Goal: Task Accomplishment & Management: Complete application form

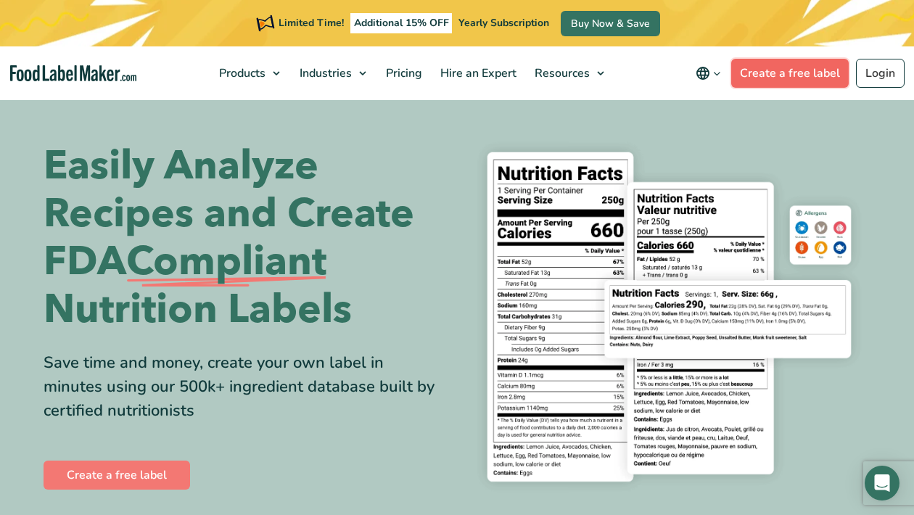
click at [792, 78] on link "Create a free label" at bounding box center [790, 73] width 118 height 29
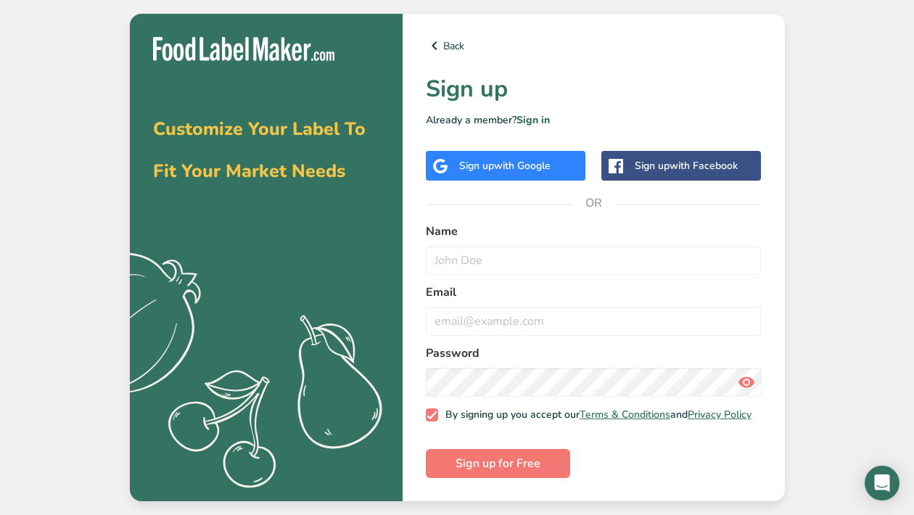
click at [478, 160] on div "Sign up with Google" at bounding box center [504, 165] width 91 height 15
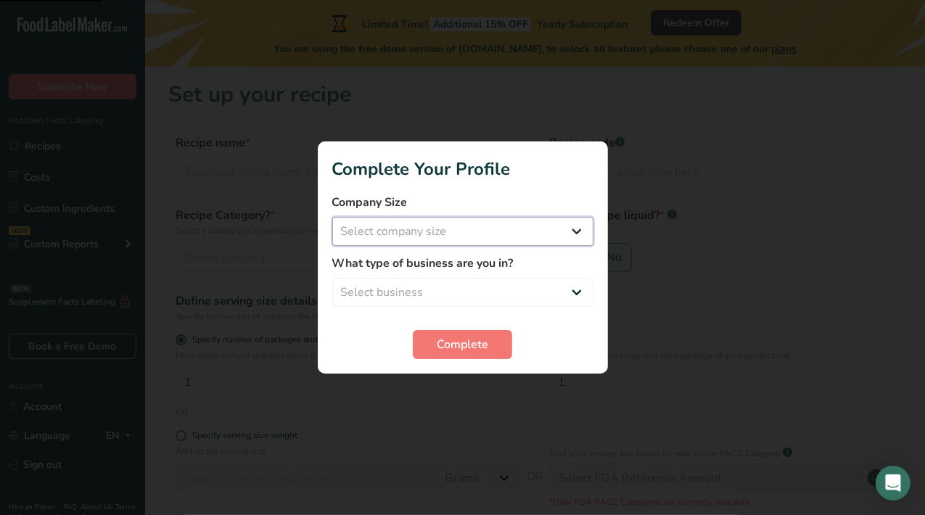
click at [467, 241] on select "Select company size Fewer than 10 Employees 10 to 50 Employees 51 to 500 Employ…" at bounding box center [462, 231] width 261 height 29
select select "1"
click at [332, 217] on select "Select company size Fewer than 10 Employees 10 to 50 Employees 51 to 500 Employ…" at bounding box center [462, 231] width 261 height 29
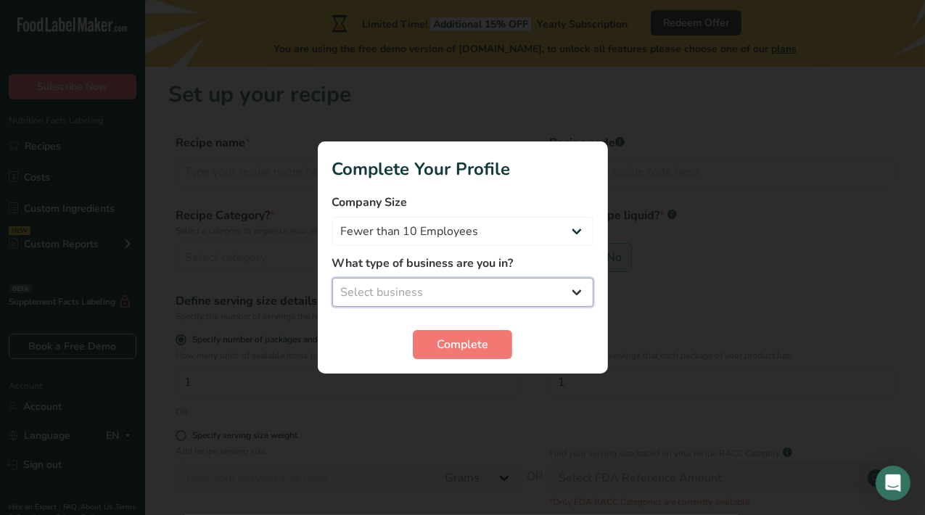
click at [458, 279] on select "Select business Packaged Food Manufacturer Restaurant & Cafe Bakery Meal Plans …" at bounding box center [462, 292] width 261 height 29
select select "2"
click at [332, 278] on select "Select business Packaged Food Manufacturer Restaurant & Cafe Bakery Meal Plans …" at bounding box center [462, 292] width 261 height 29
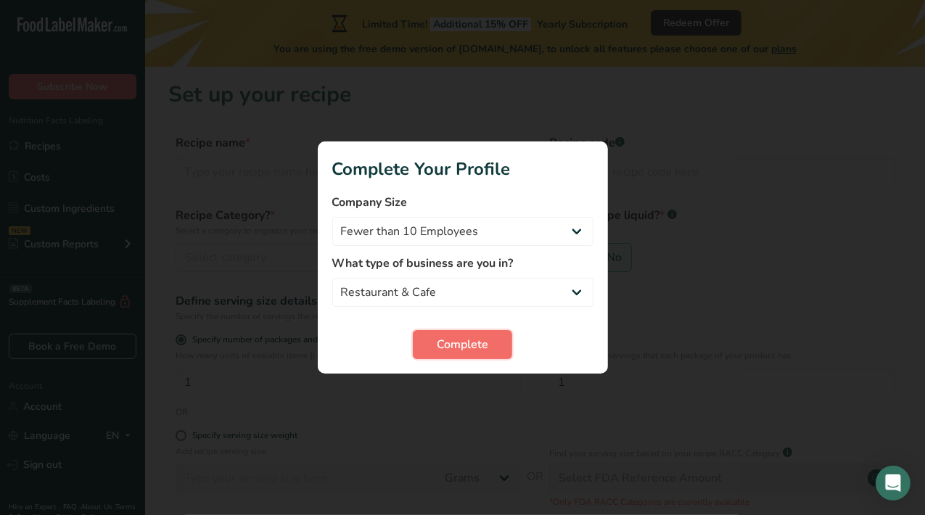
click at [467, 341] on span "Complete" at bounding box center [463, 344] width 52 height 17
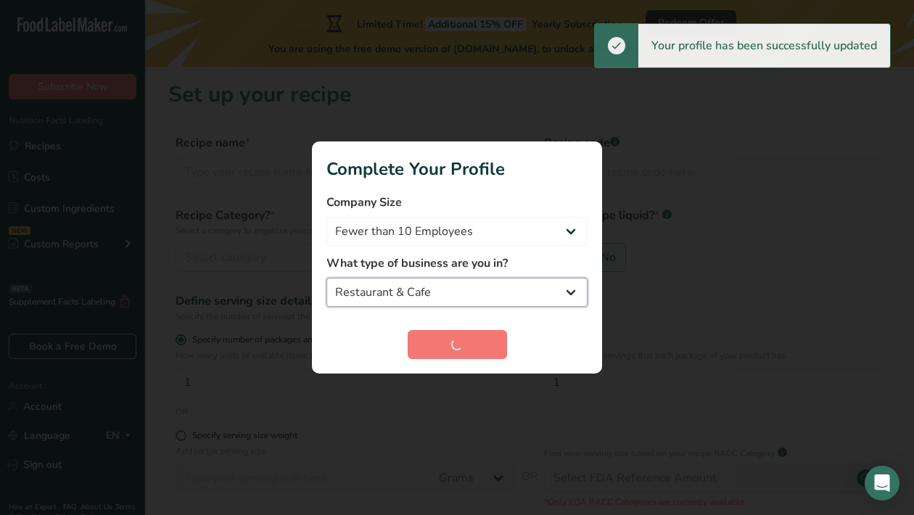
click at [407, 303] on select "Packaged Food Manufacturer Restaurant & Cafe Bakery Meal Plans & Catering Compa…" at bounding box center [457, 292] width 261 height 29
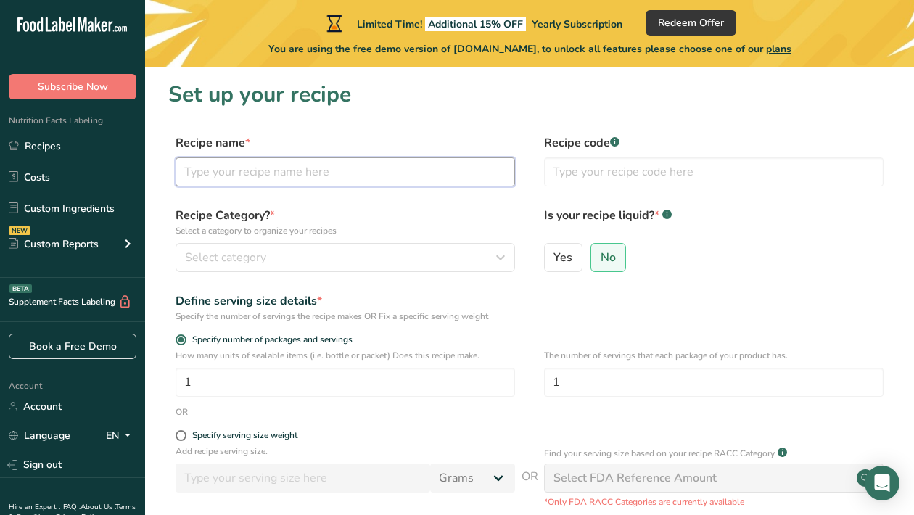
click at [287, 179] on input "text" at bounding box center [346, 171] width 340 height 29
type input "K"
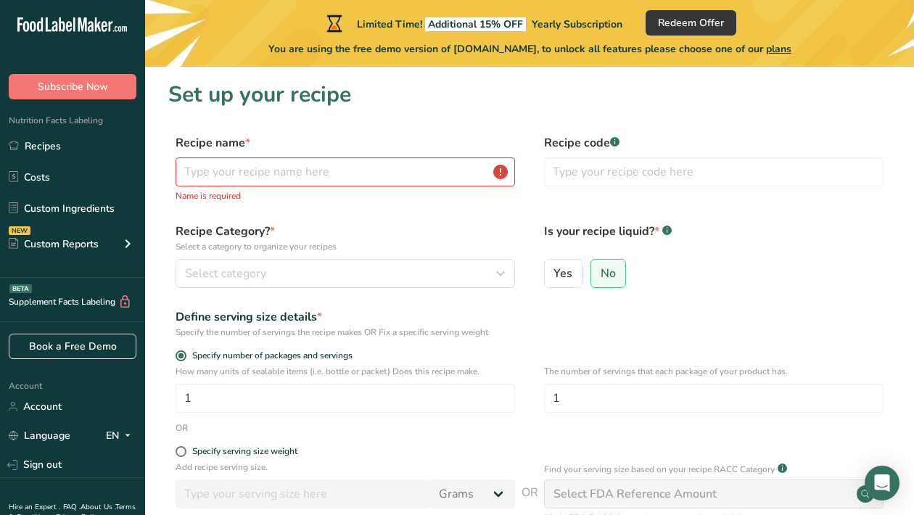
click at [83, 290] on div "Supplement Facts Labeling BETA" at bounding box center [72, 300] width 145 height 44
click at [54, 173] on link "Costs" at bounding box center [72, 177] width 145 height 28
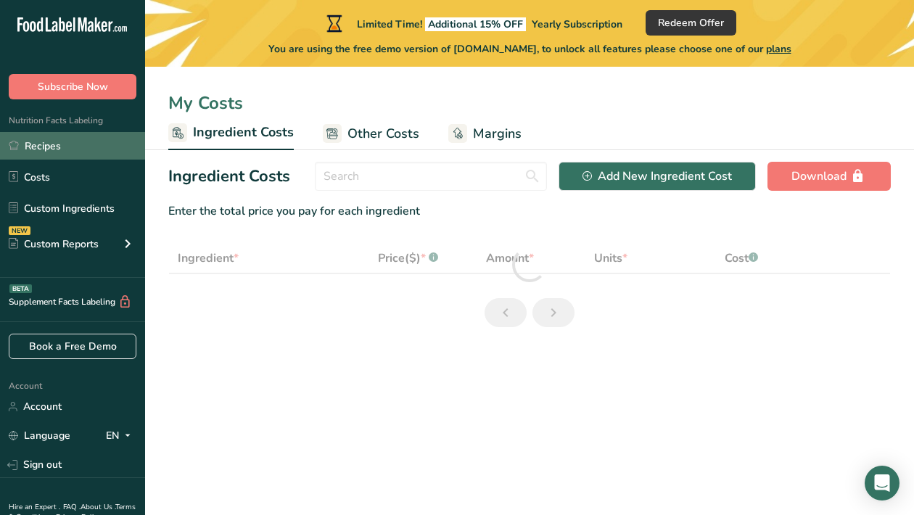
click at [62, 139] on link "Recipes" at bounding box center [72, 146] width 145 height 28
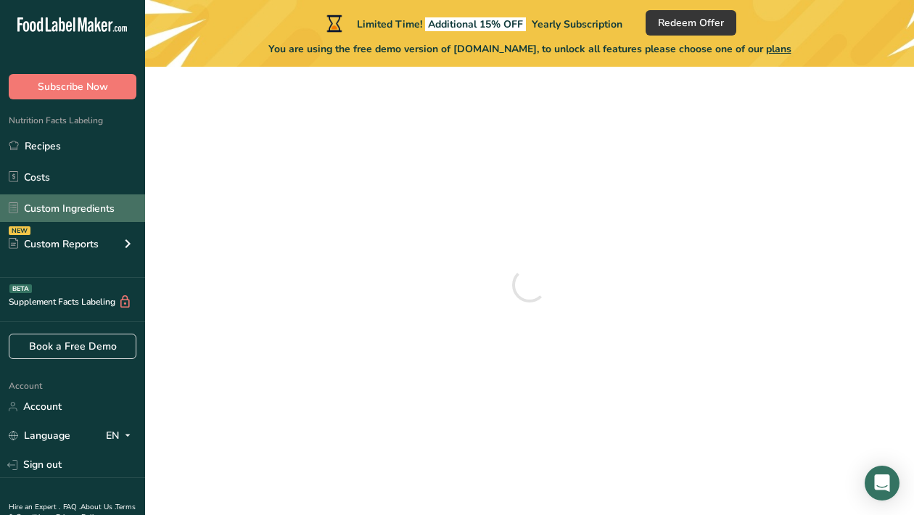
click at [68, 200] on link "Custom Ingredients" at bounding box center [72, 208] width 145 height 28
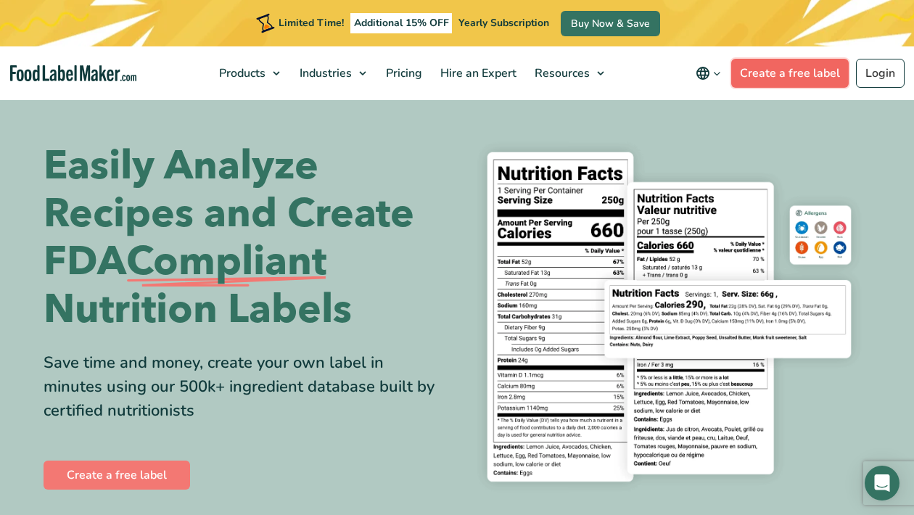
click at [779, 82] on link "Create a free label" at bounding box center [790, 73] width 118 height 29
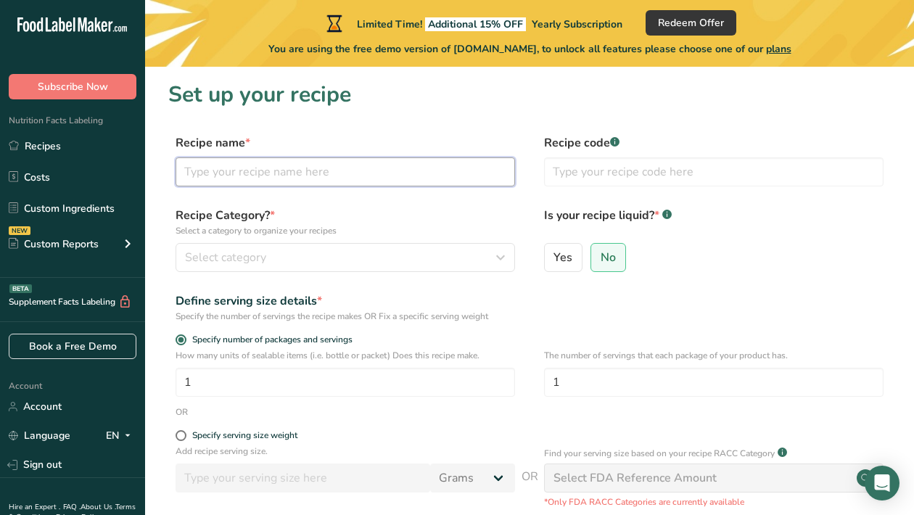
click at [333, 158] on input "text" at bounding box center [346, 171] width 340 height 29
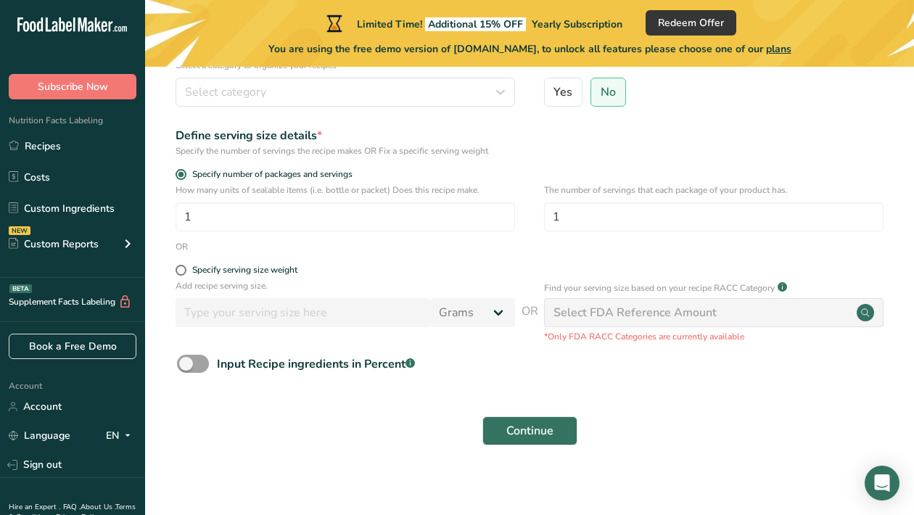
scroll to position [154, 0]
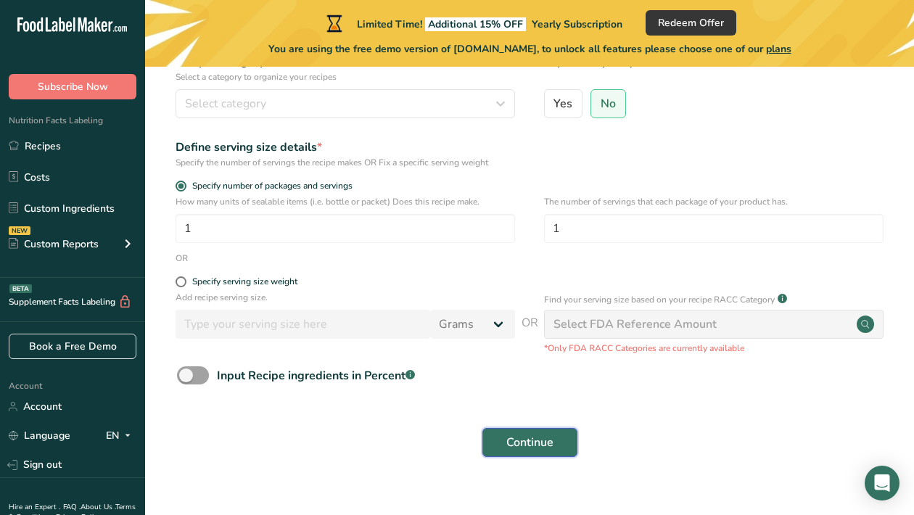
click at [507, 444] on span "Continue" at bounding box center [530, 442] width 47 height 17
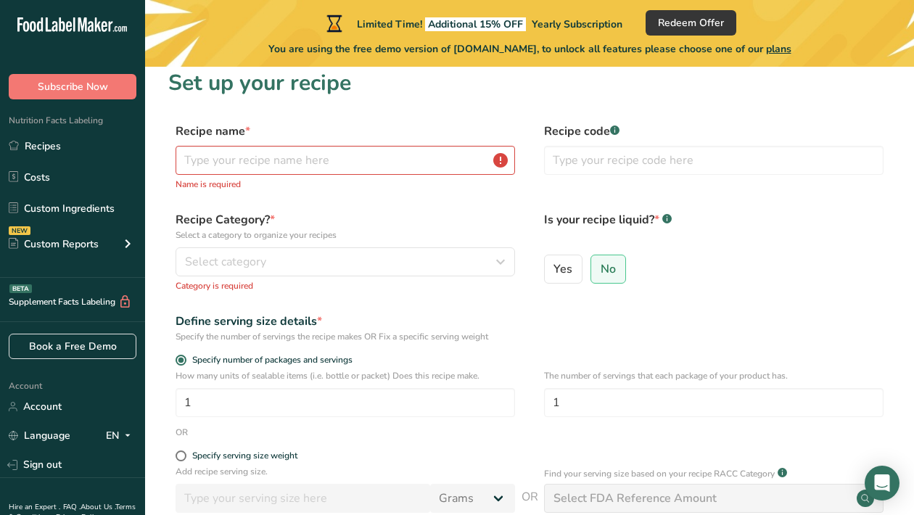
scroll to position [9, 0]
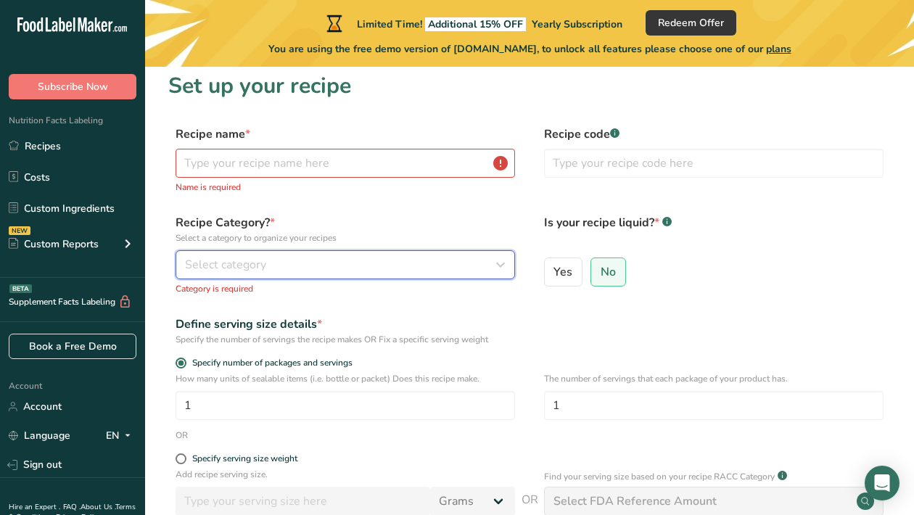
click at [365, 260] on div "Select category" at bounding box center [341, 264] width 312 height 17
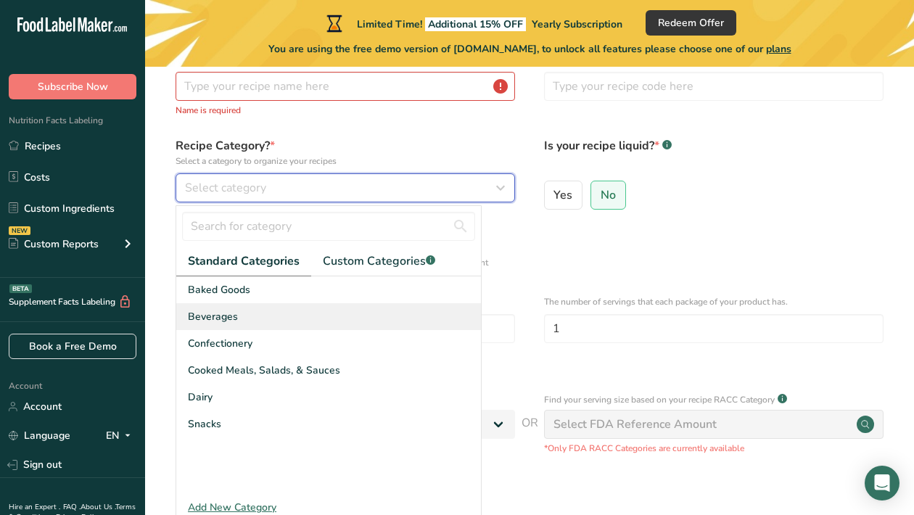
scroll to position [93, 0]
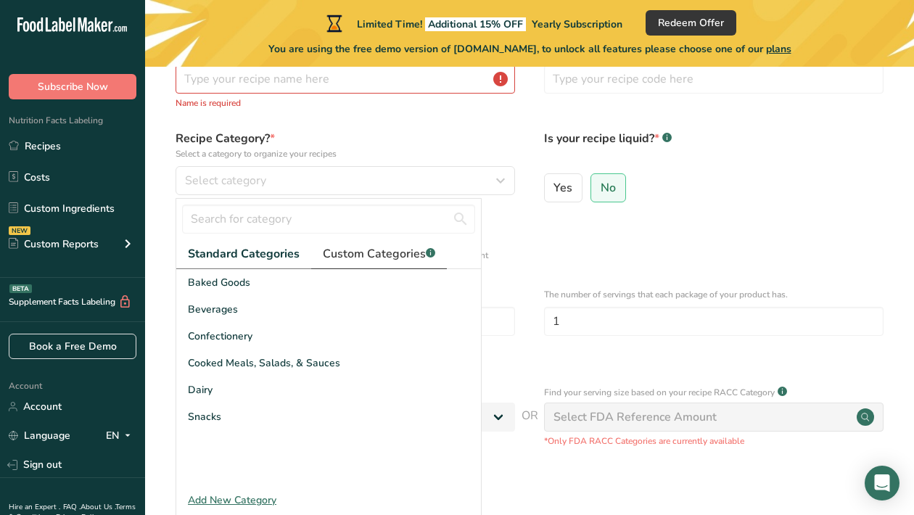
click at [342, 256] on span "Custom Categories .a-a{fill:#347362;}.b-a{fill:#fff;}" at bounding box center [379, 253] width 112 height 17
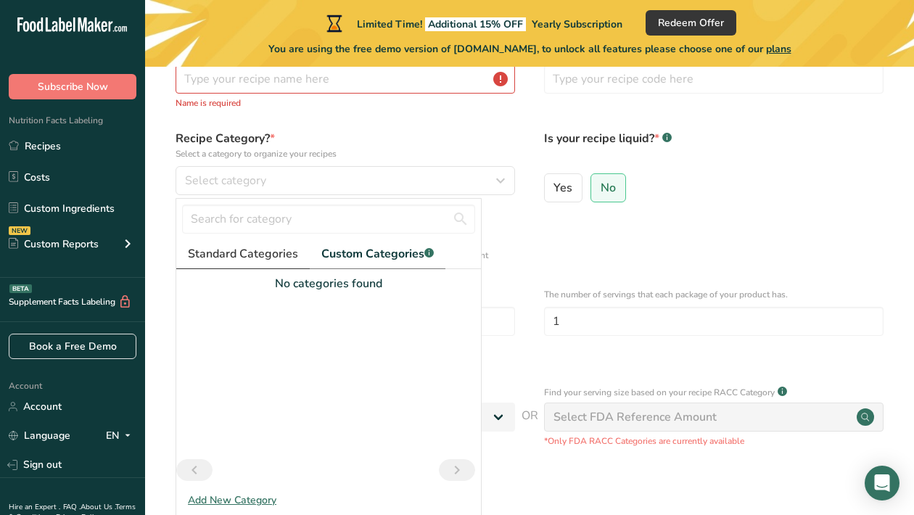
click at [245, 256] on span "Standard Categories" at bounding box center [243, 253] width 110 height 17
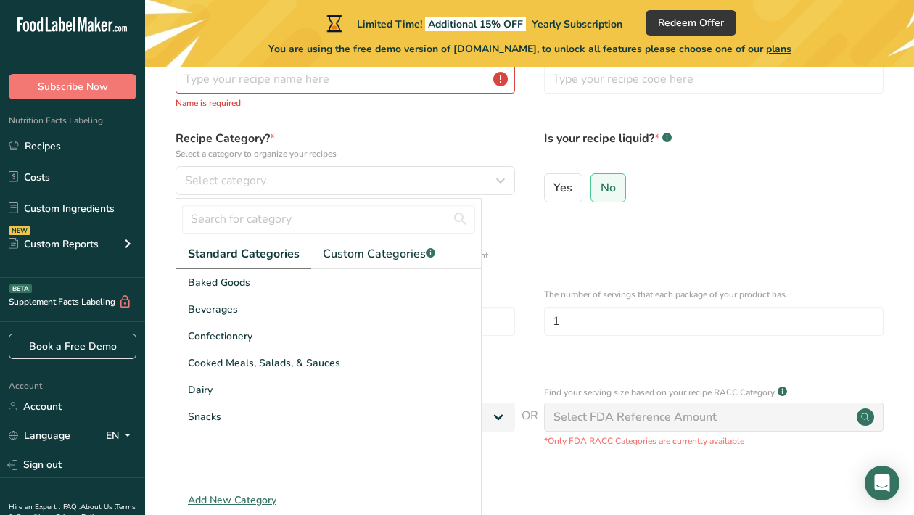
click at [245, 500] on div "Add New Category" at bounding box center [328, 500] width 305 height 15
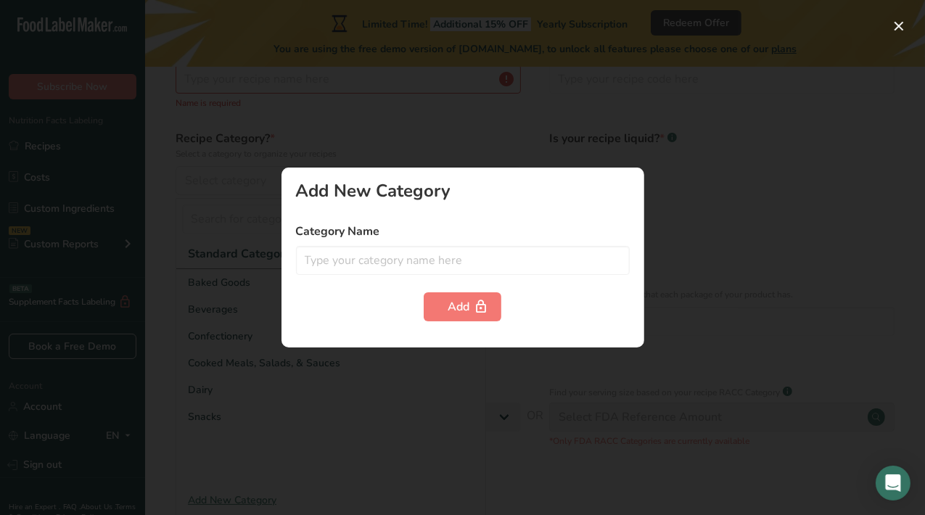
click at [342, 276] on form "Category Name Add" at bounding box center [463, 272] width 334 height 99
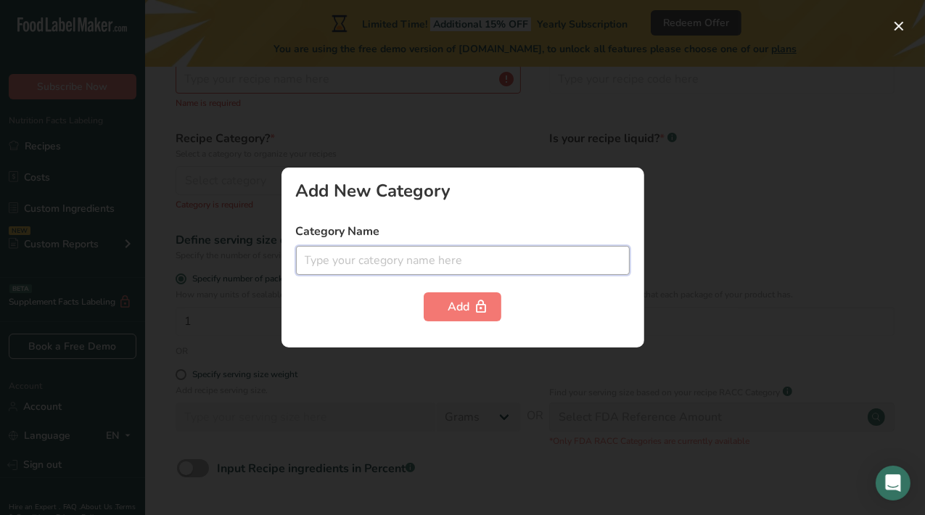
click at [332, 265] on input "text" at bounding box center [463, 260] width 334 height 29
type input "Spices"
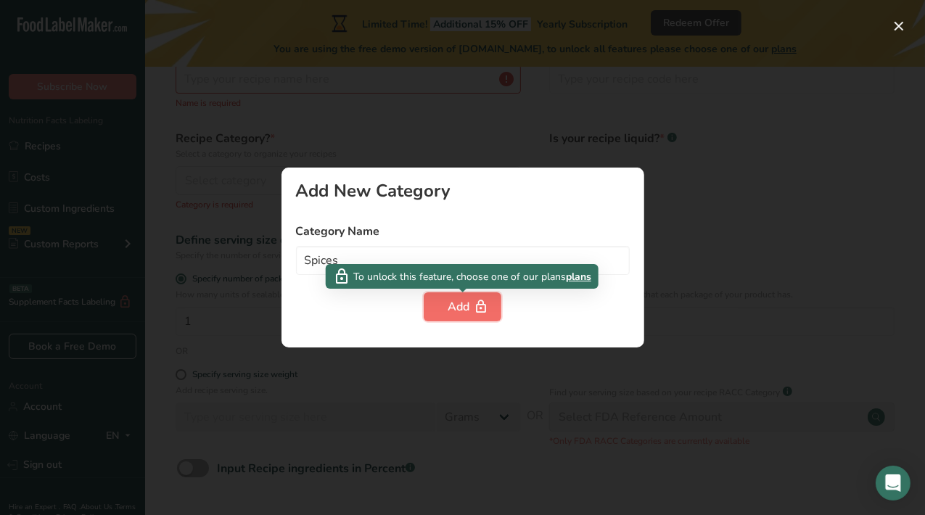
click at [444, 303] on button "Add" at bounding box center [463, 306] width 78 height 29
click at [493, 179] on div "Add New Category Category Name Spices Add" at bounding box center [463, 258] width 363 height 180
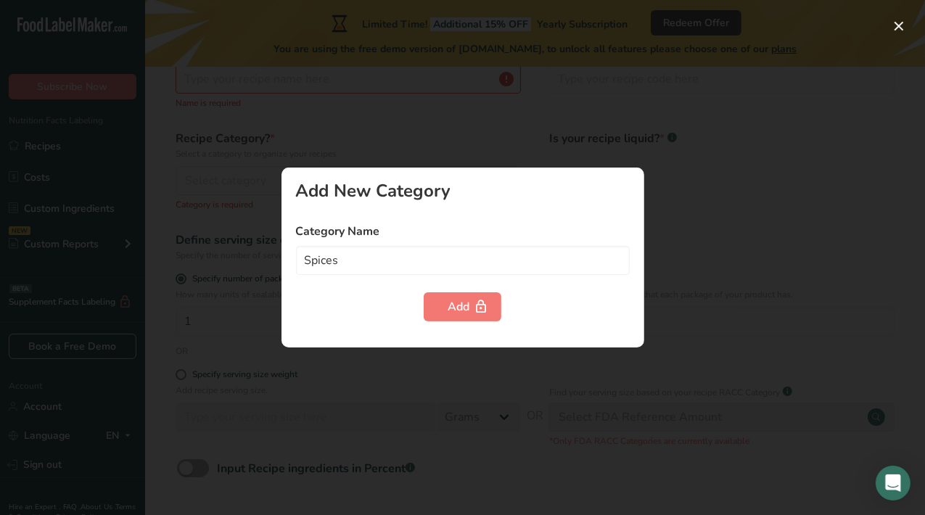
click at [466, 157] on div at bounding box center [462, 257] width 925 height 515
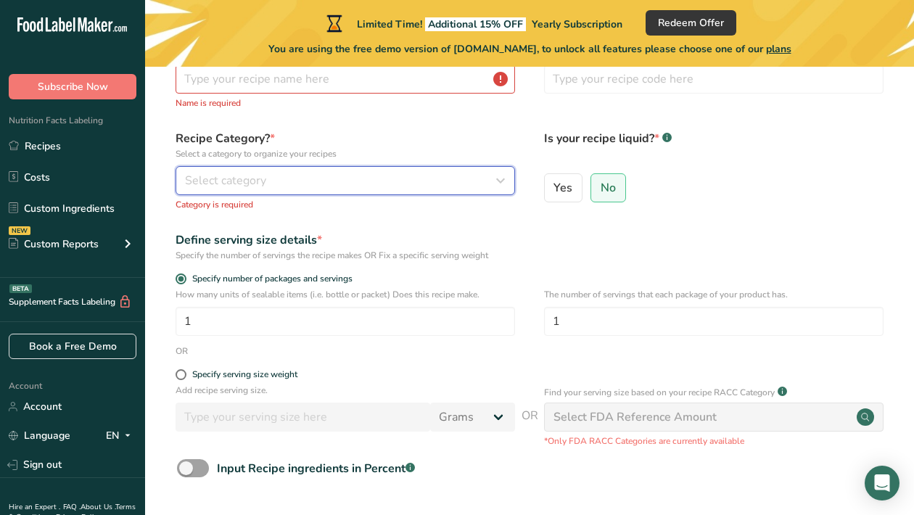
click at [291, 189] on div "Select category" at bounding box center [341, 180] width 312 height 17
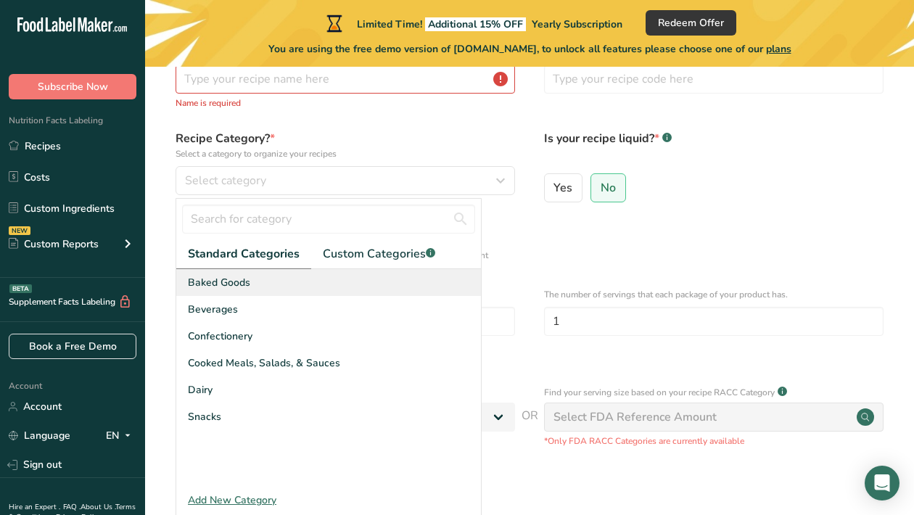
click at [276, 278] on div "Baked Goods" at bounding box center [328, 282] width 305 height 27
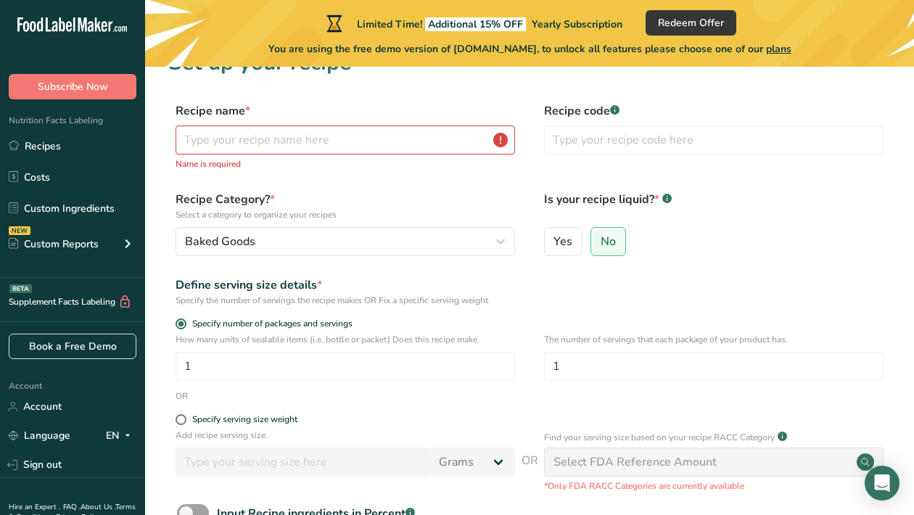
scroll to position [30, 0]
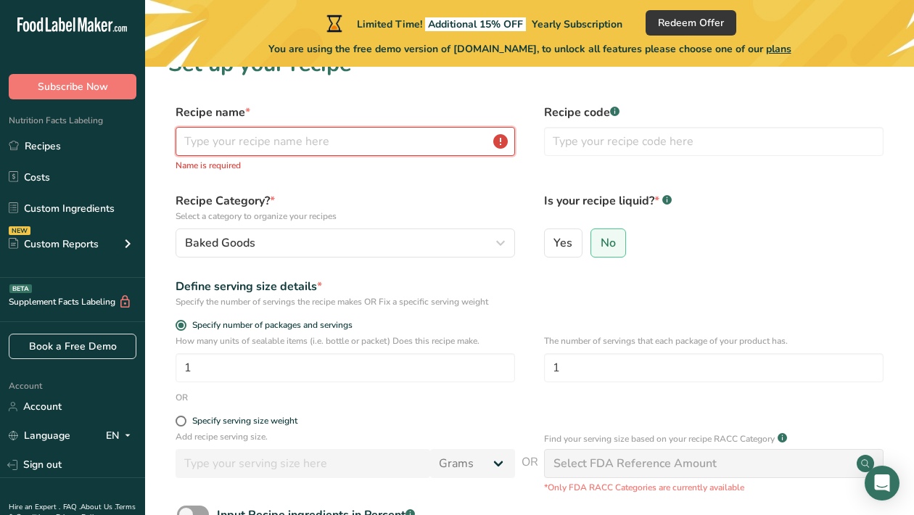
click at [288, 145] on input "text" at bounding box center [346, 141] width 340 height 29
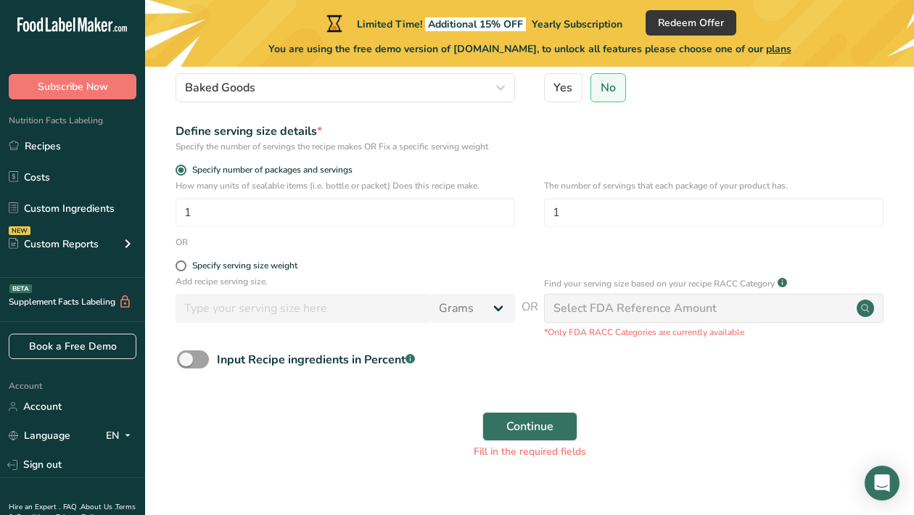
scroll to position [171, 0]
type input "Kickin' Cajun"
click at [531, 425] on span "Continue" at bounding box center [530, 425] width 47 height 17
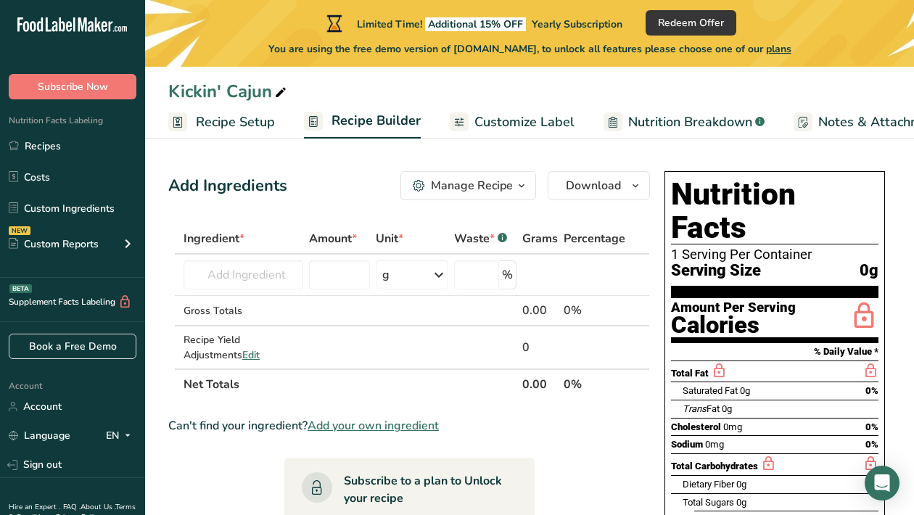
scroll to position [55, 0]
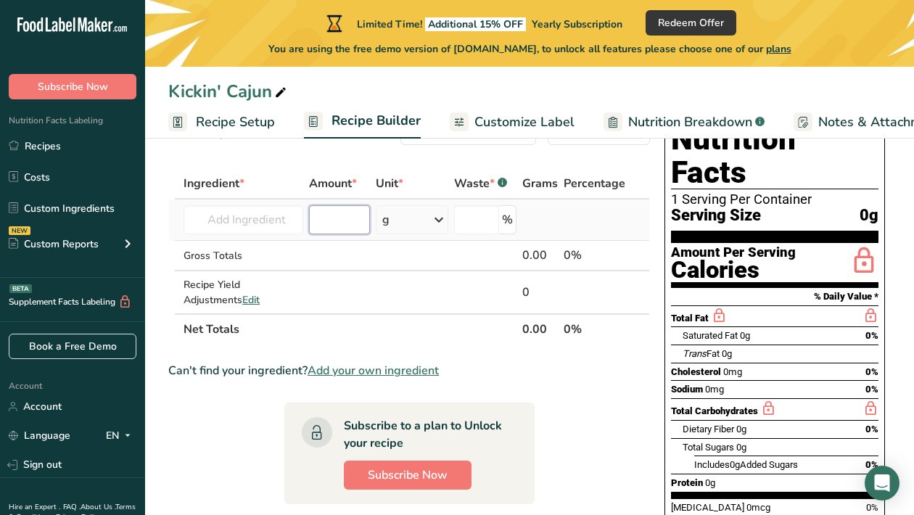
click at [324, 218] on input "number" at bounding box center [339, 219] width 61 height 29
click at [263, 221] on input "text" at bounding box center [244, 219] width 120 height 29
type input "s"
click at [350, 218] on input "number" at bounding box center [339, 219] width 61 height 29
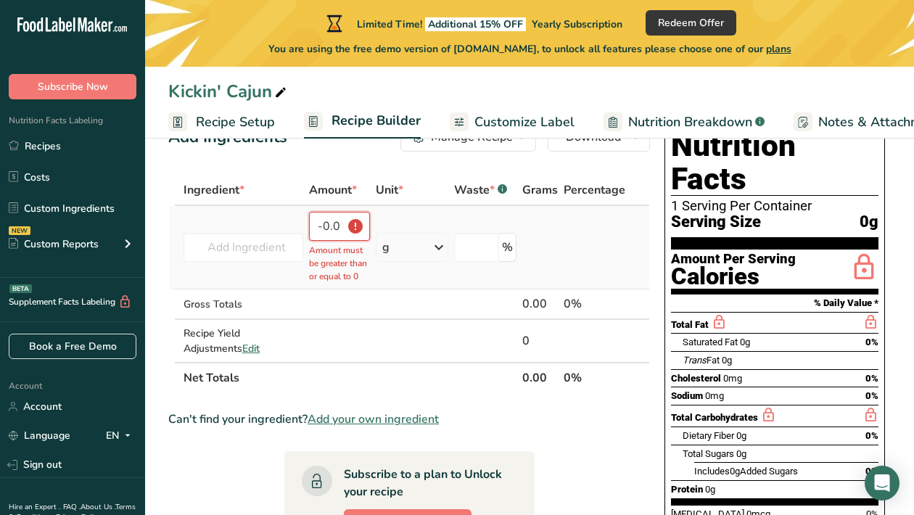
scroll to position [49, 0]
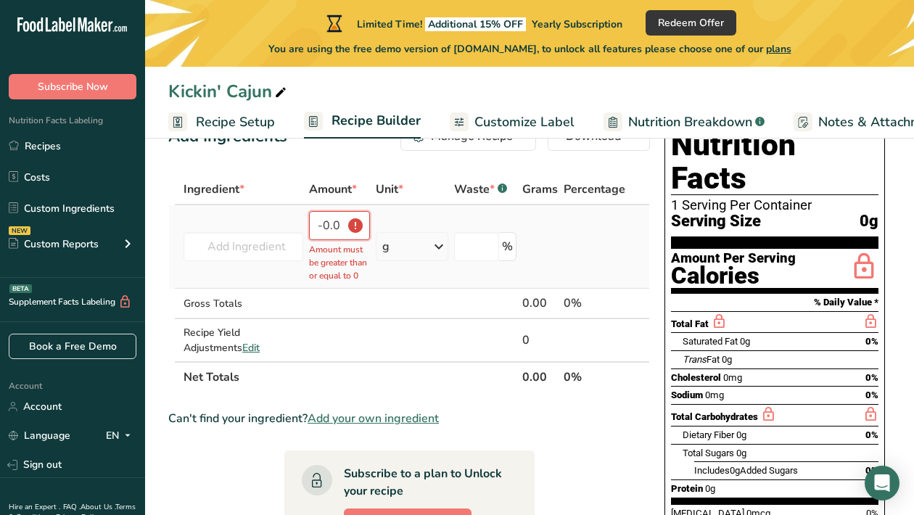
click at [332, 223] on input "-0.000005" at bounding box center [339, 225] width 61 height 29
type input "-5"
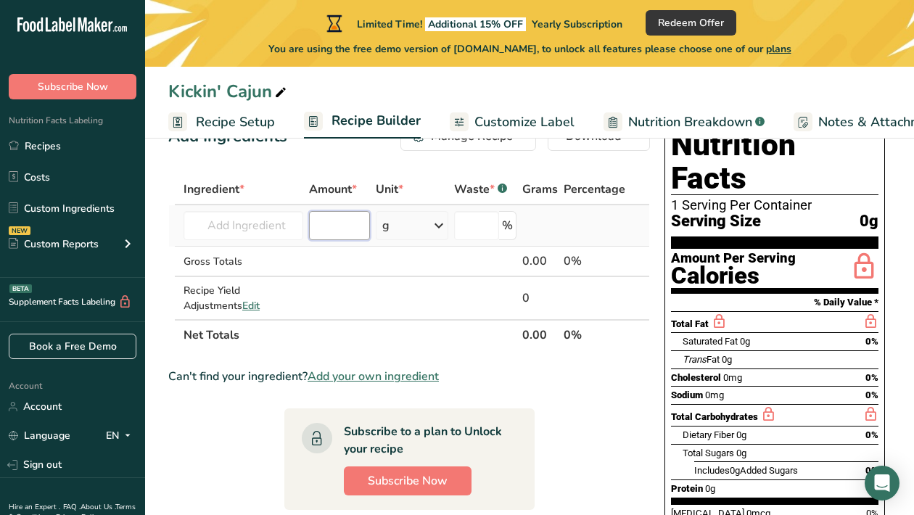
type input "0"
click at [284, 176] on th "Ingredient *" at bounding box center [244, 190] width 126 height 30
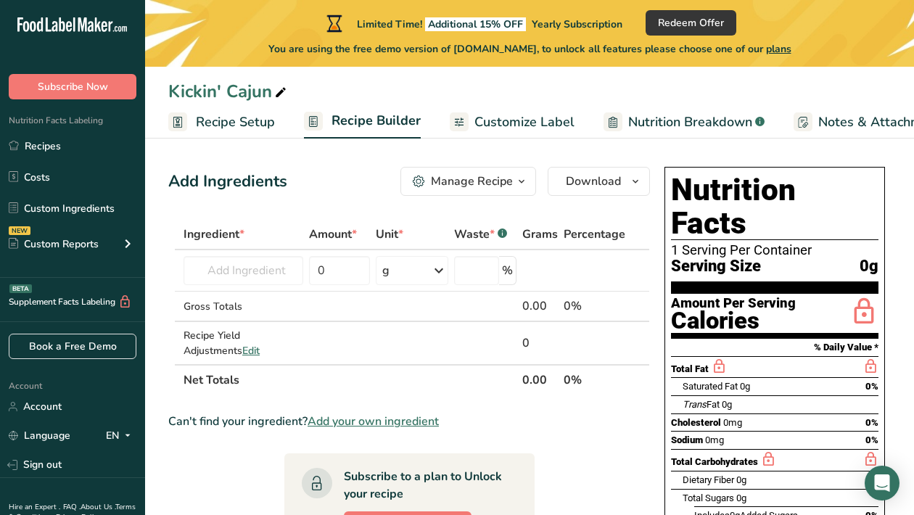
scroll to position [3, 0]
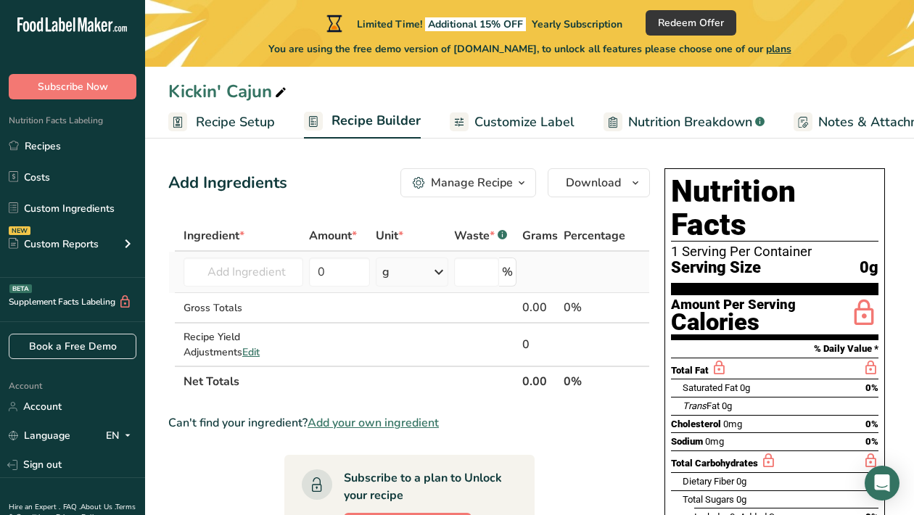
click at [420, 269] on div "g" at bounding box center [412, 272] width 73 height 29
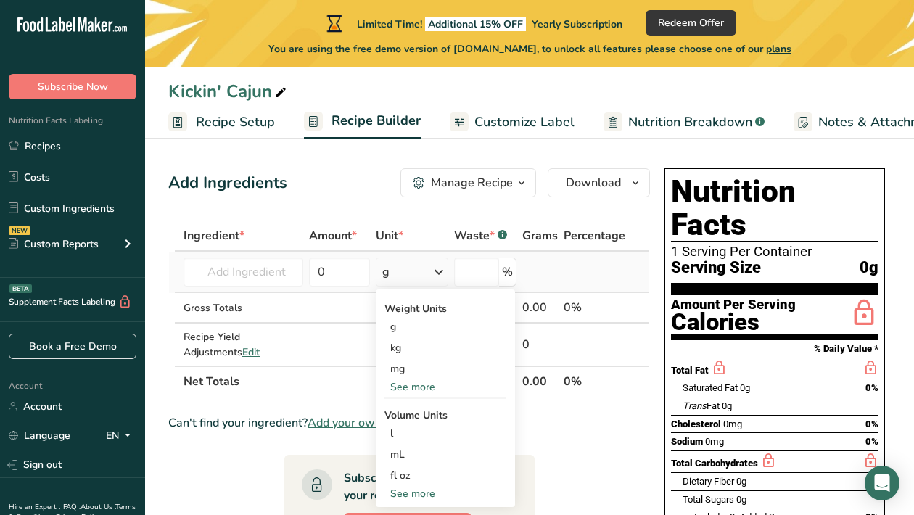
click at [420, 269] on div "g" at bounding box center [412, 272] width 73 height 29
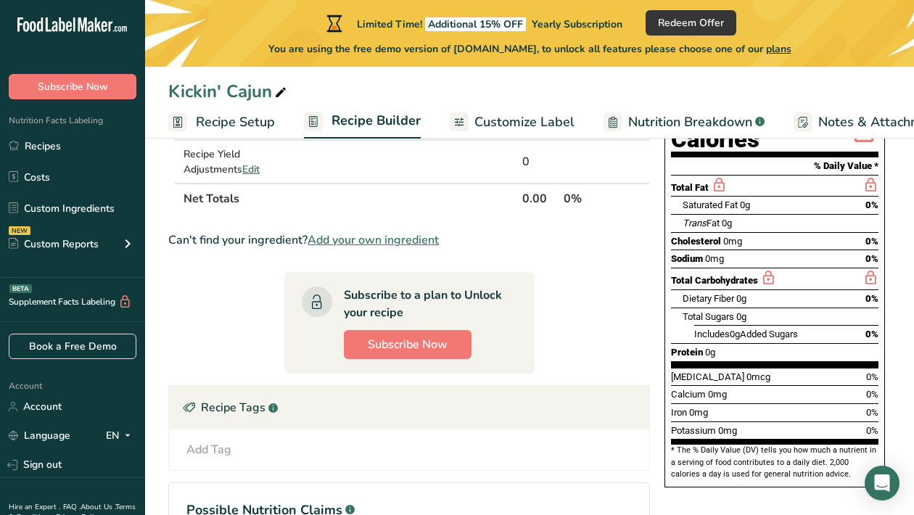
scroll to position [315, 0]
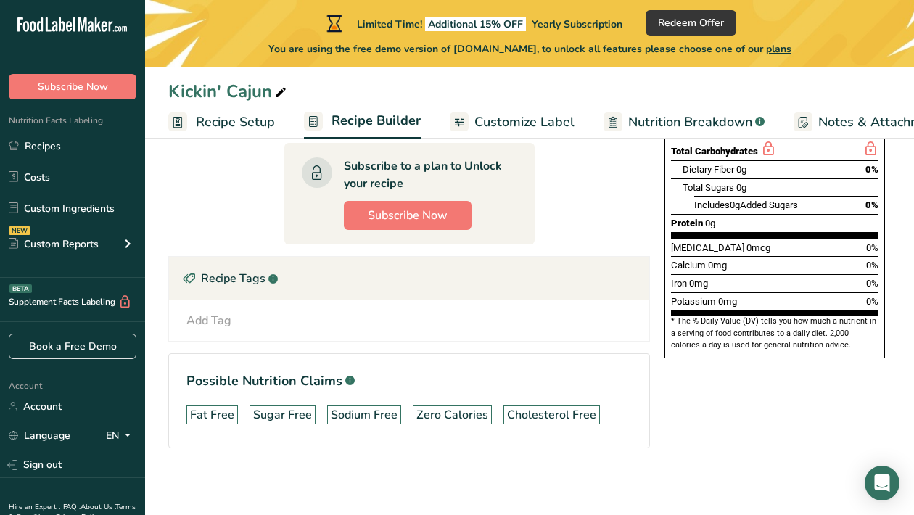
click at [469, 115] on link "Customize Label" at bounding box center [512, 122] width 125 height 33
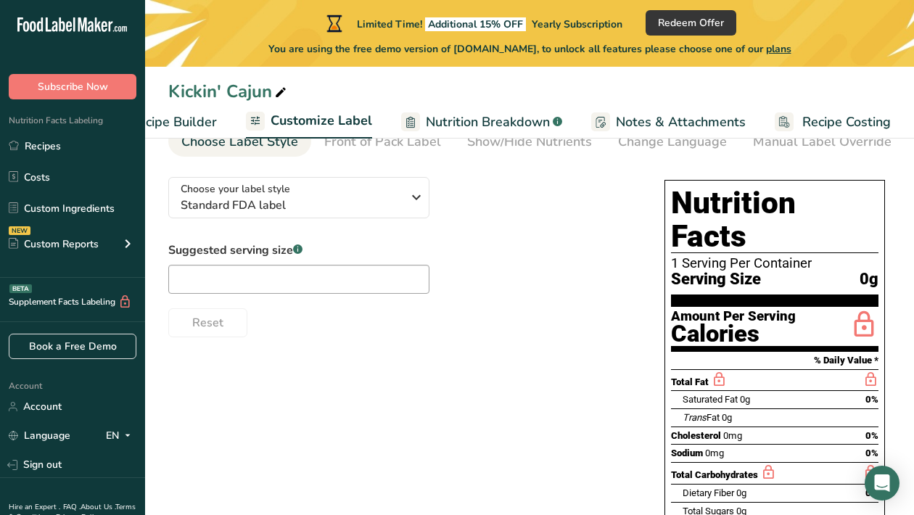
scroll to position [81, 0]
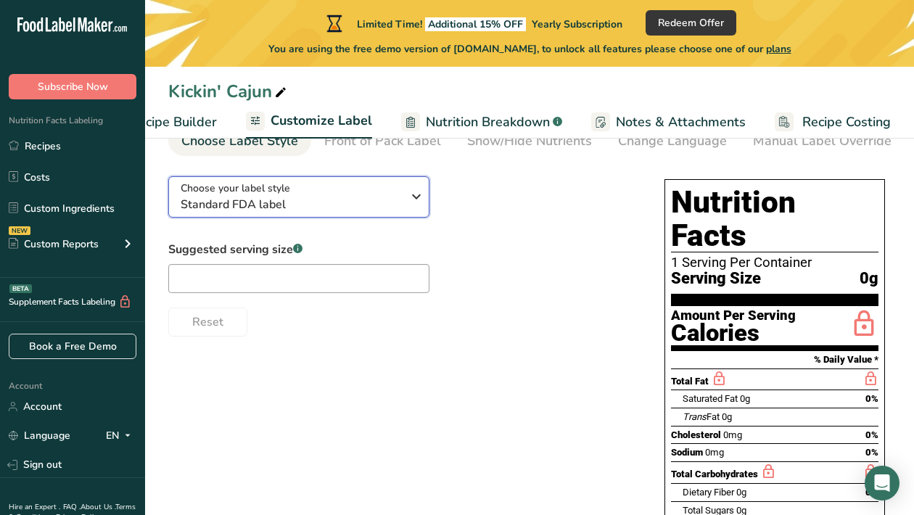
click at [392, 202] on span "Standard FDA label" at bounding box center [291, 204] width 221 height 17
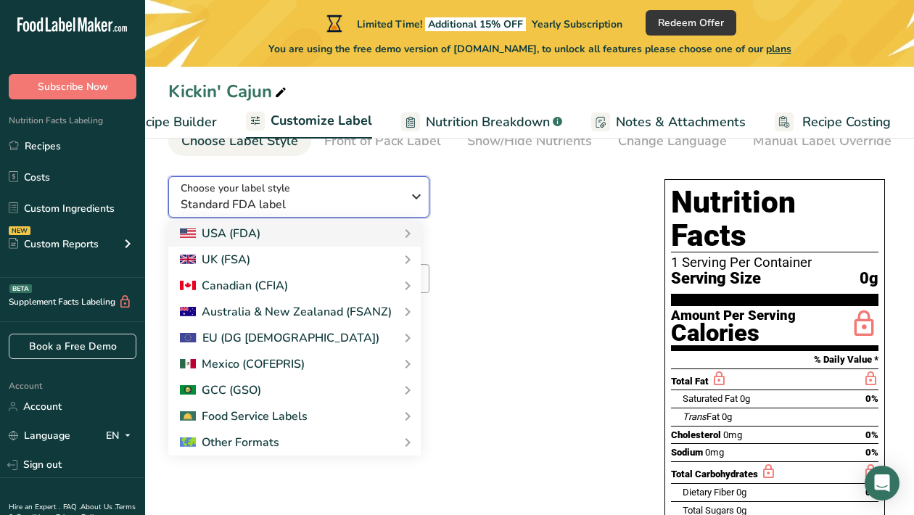
click at [391, 201] on span "Standard FDA label" at bounding box center [291, 204] width 221 height 17
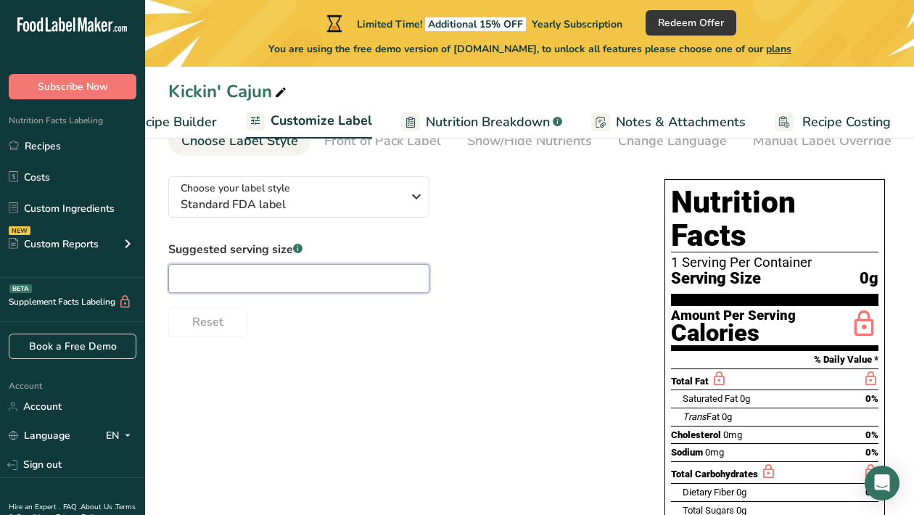
click at [387, 285] on input "text" at bounding box center [298, 278] width 261 height 29
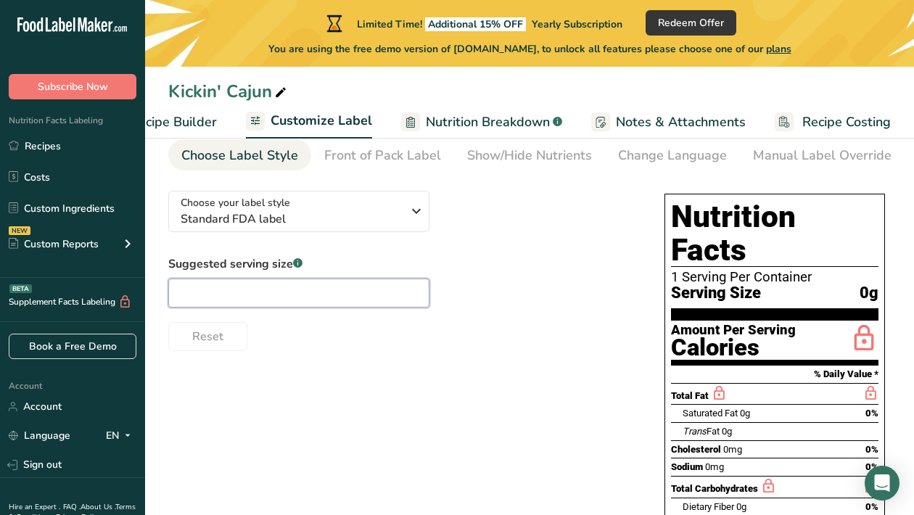
scroll to position [67, 0]
type input "1"
type input "1/3 tsp"
click at [356, 158] on div "Front of Pack Label" at bounding box center [382, 156] width 117 height 20
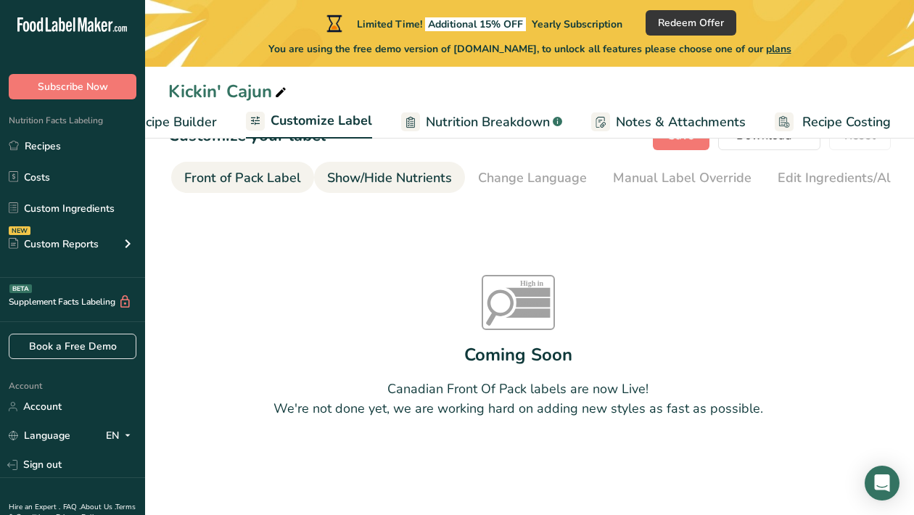
scroll to position [0, 141]
click at [327, 173] on div "Show/Hide Nutrients" at bounding box center [389, 178] width 125 height 20
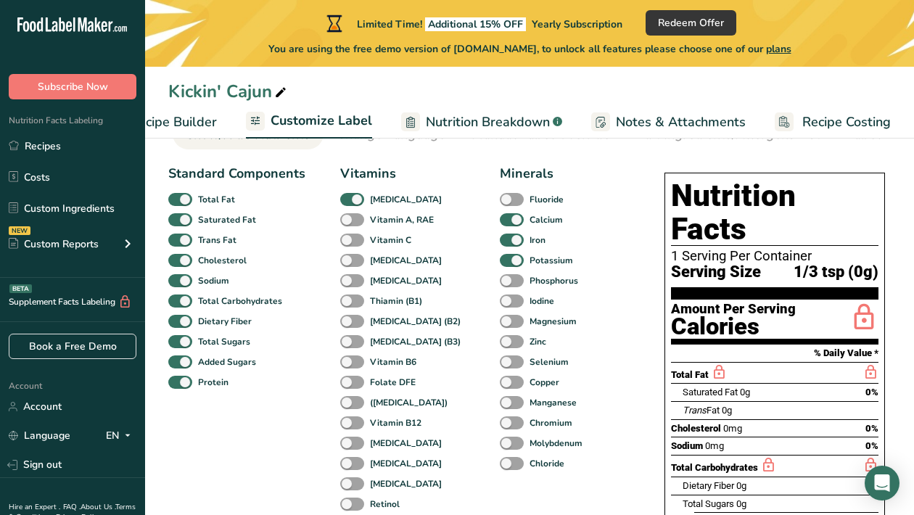
scroll to position [94, 0]
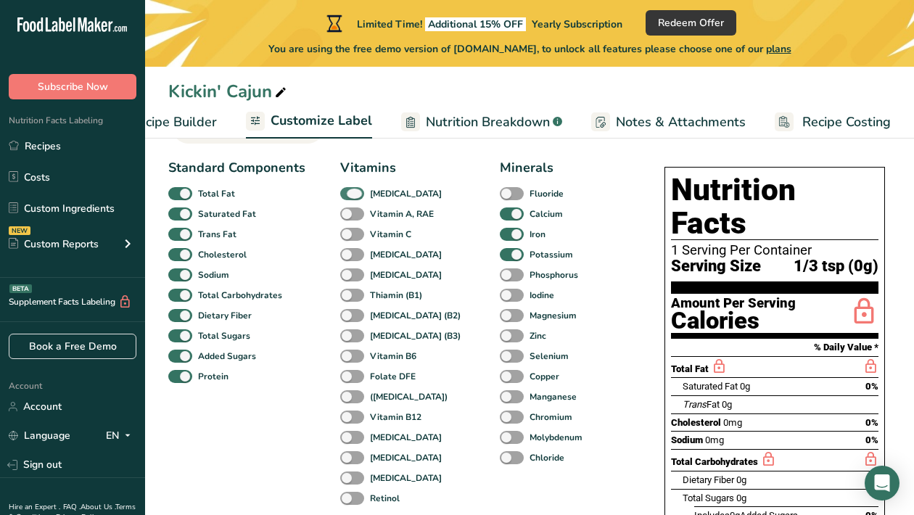
click at [356, 196] on span at bounding box center [352, 194] width 24 height 14
click at [350, 196] on input "[MEDICAL_DATA]" at bounding box center [344, 193] width 9 height 9
checkbox input "false"
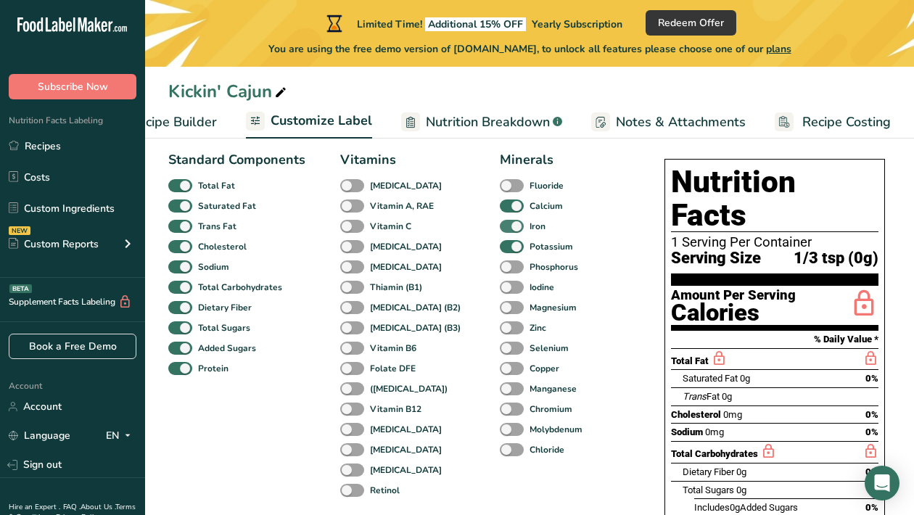
click at [500, 232] on span at bounding box center [512, 227] width 24 height 14
click at [500, 231] on input "Iron" at bounding box center [504, 225] width 9 height 9
checkbox input "false"
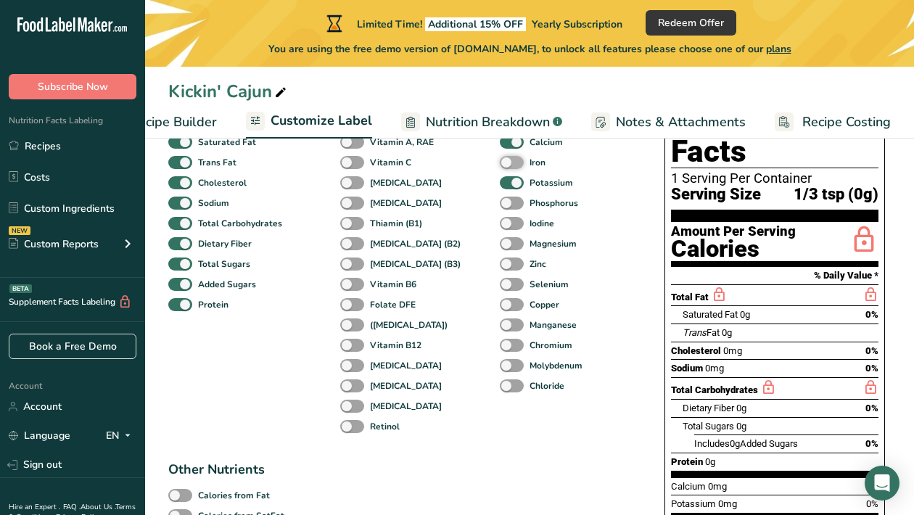
scroll to position [163, 0]
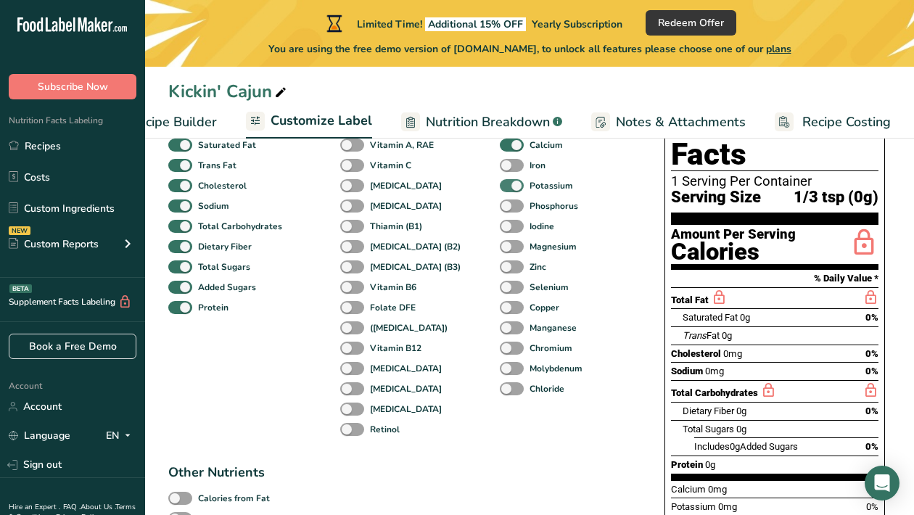
click at [500, 187] on span at bounding box center [512, 186] width 24 height 14
click at [500, 187] on input "Potassium" at bounding box center [504, 185] width 9 height 9
checkbox input "false"
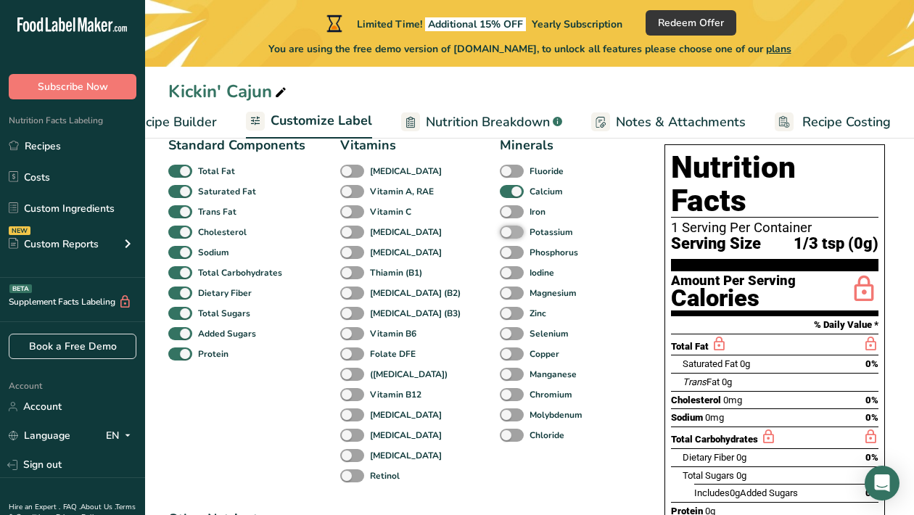
scroll to position [110, 0]
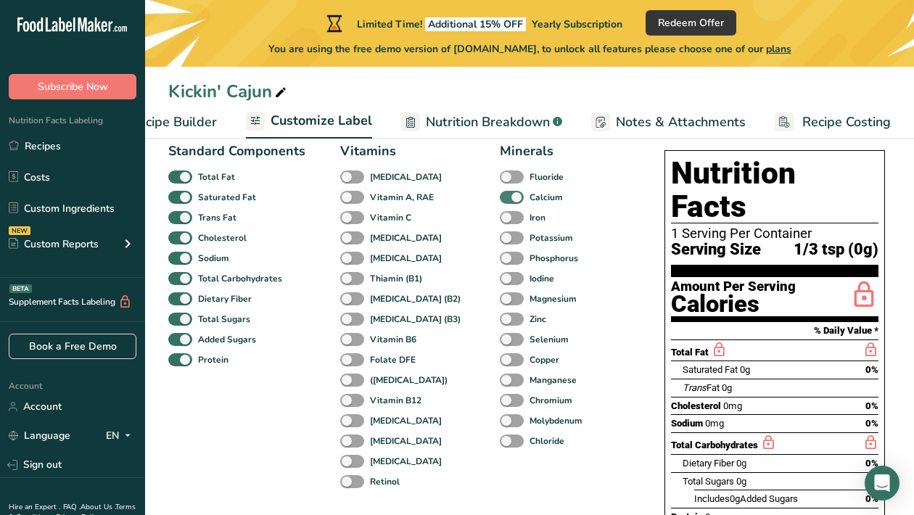
click at [500, 199] on span at bounding box center [512, 198] width 24 height 14
click at [500, 199] on input "Calcium" at bounding box center [504, 196] width 9 height 9
checkbox input "false"
click at [186, 203] on span at bounding box center [180, 198] width 24 height 14
click at [178, 202] on input "Saturated Fat" at bounding box center [172, 196] width 9 height 9
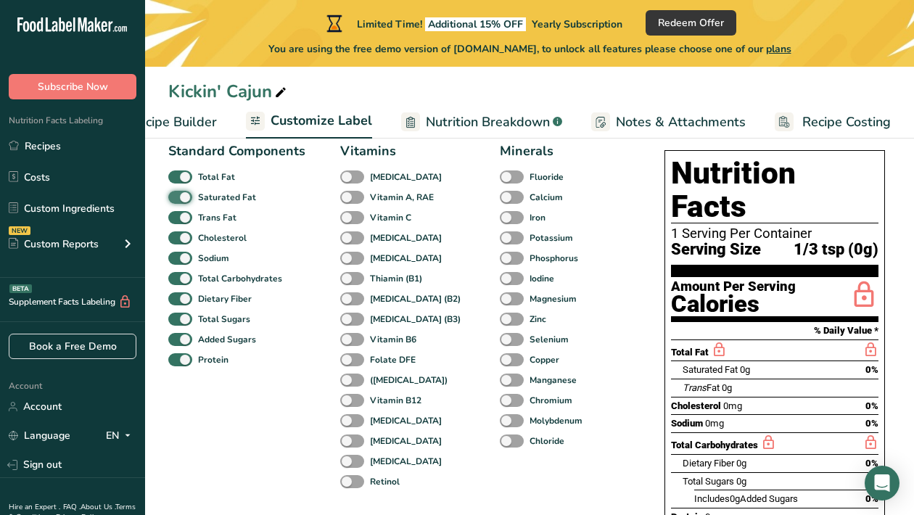
checkbox input "false"
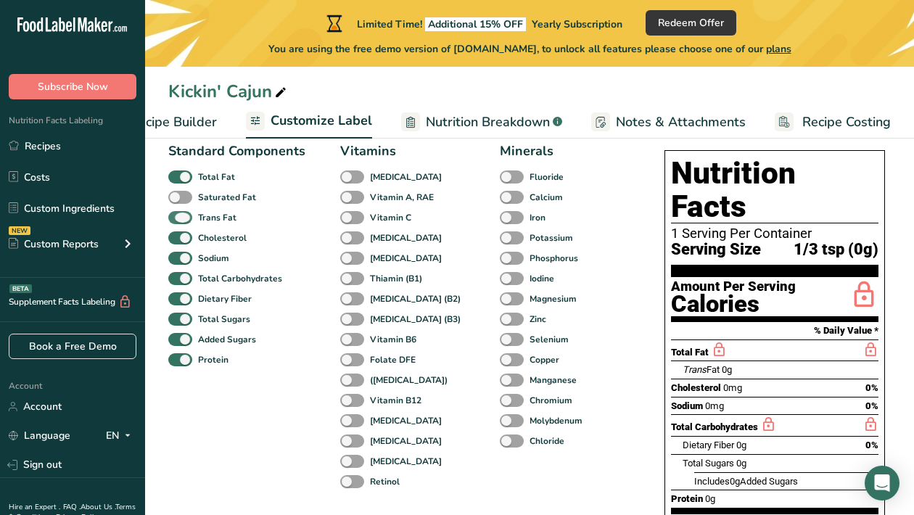
click at [178, 222] on span at bounding box center [180, 218] width 24 height 14
click at [178, 222] on input "Trans Fat" at bounding box center [172, 217] width 9 height 9
checkbox input "false"
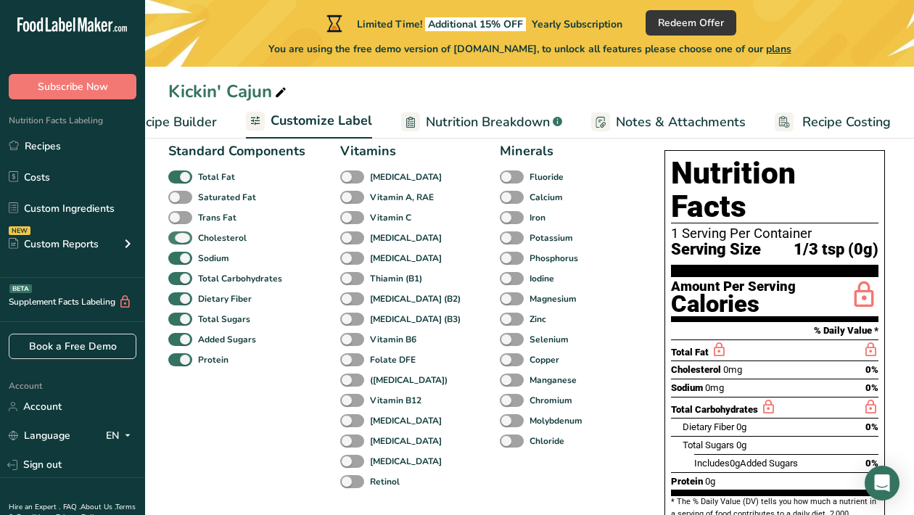
click at [178, 237] on span at bounding box center [180, 238] width 24 height 14
click at [178, 237] on input "Cholesterol" at bounding box center [172, 237] width 9 height 9
checkbox input "false"
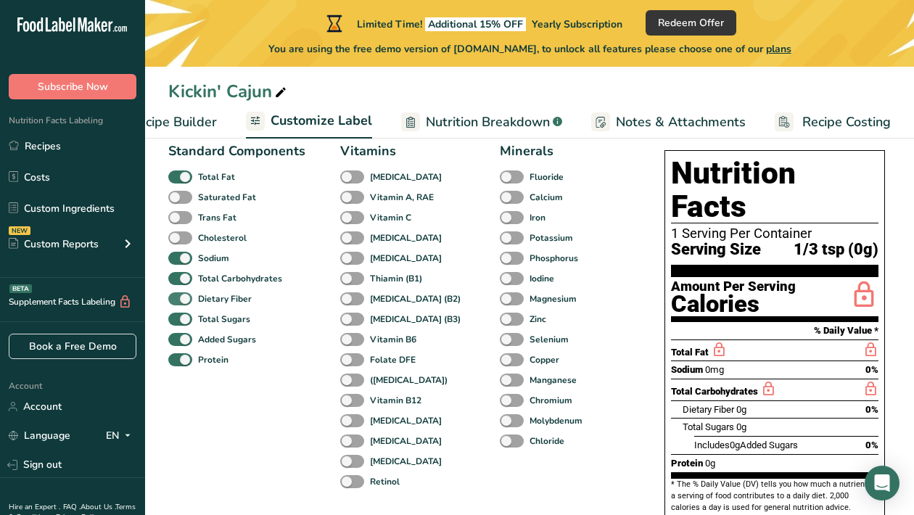
click at [179, 301] on span at bounding box center [180, 299] width 24 height 14
click at [178, 301] on input "Dietary Fiber" at bounding box center [172, 298] width 9 height 9
checkbox input "false"
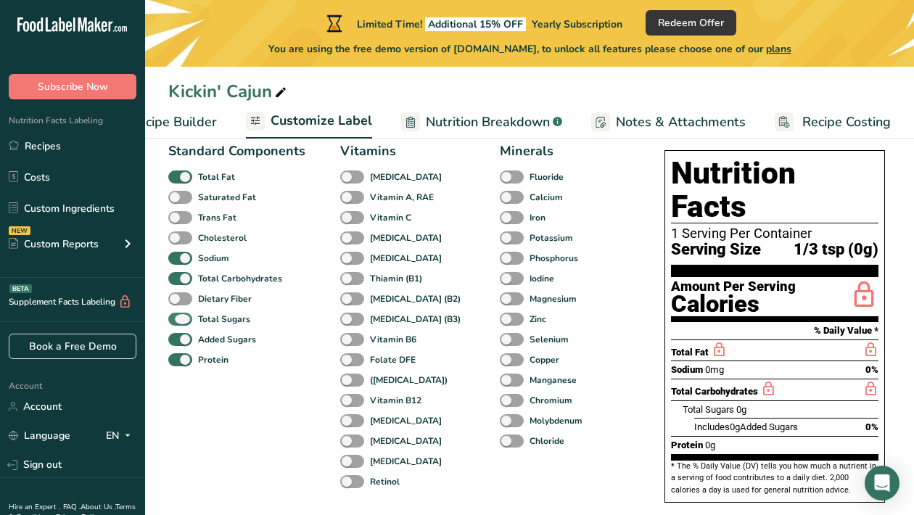
click at [178, 321] on span at bounding box center [180, 320] width 24 height 14
click at [178, 321] on input "Total Sugars" at bounding box center [172, 318] width 9 height 9
checkbox input "false"
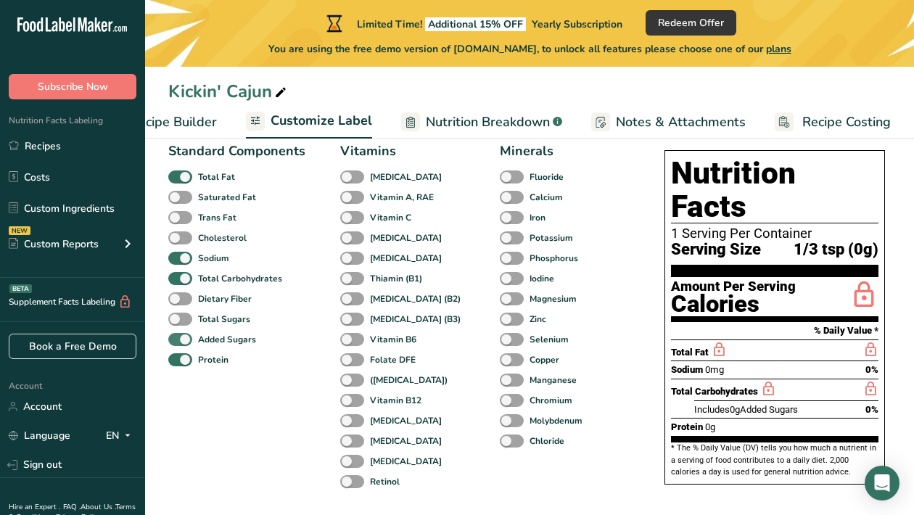
click at [176, 343] on span at bounding box center [180, 340] width 24 height 14
click at [176, 343] on input "Added Sugars" at bounding box center [172, 339] width 9 height 9
checkbox input "false"
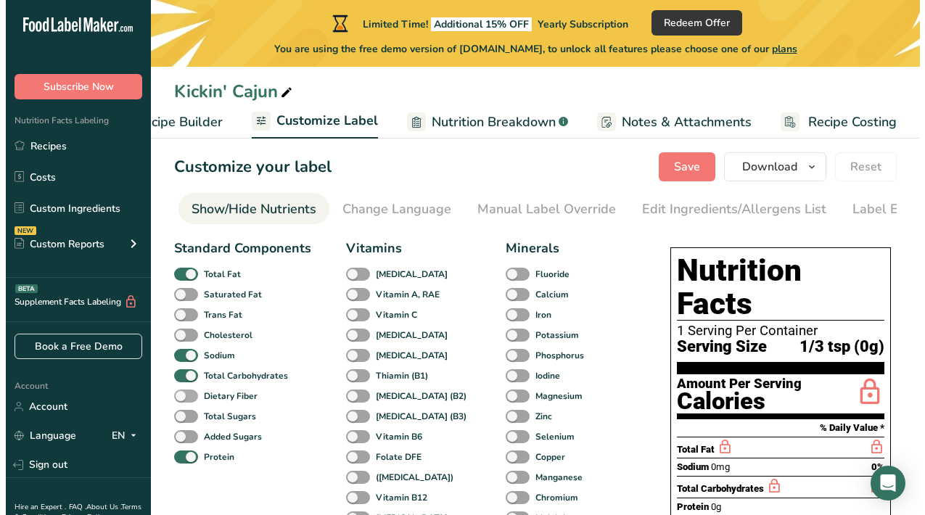
scroll to position [9, 0]
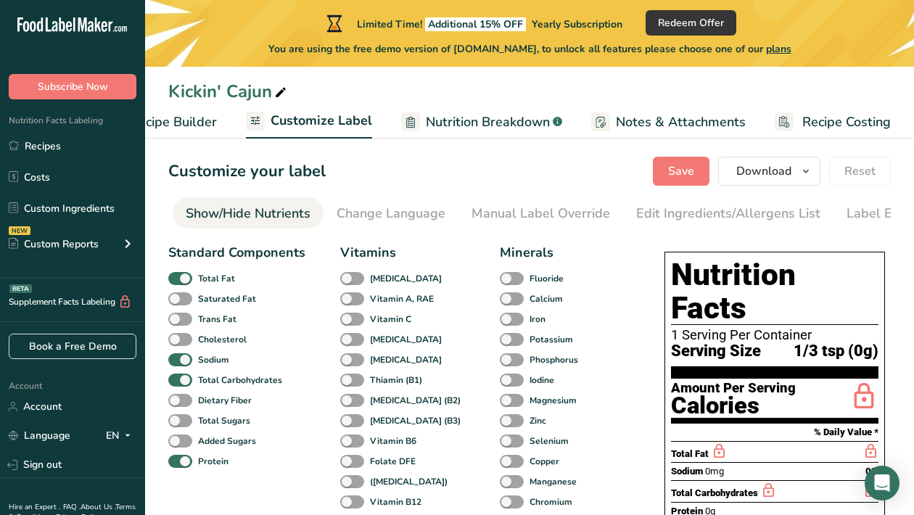
click at [446, 120] on span "Nutrition Breakdown" at bounding box center [488, 122] width 124 height 20
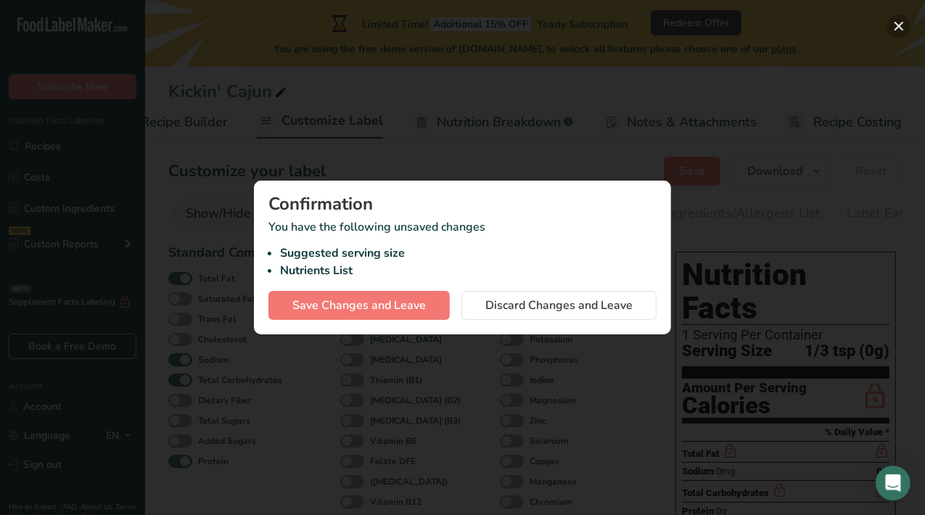
click at [898, 22] on button "button" at bounding box center [898, 26] width 23 height 23
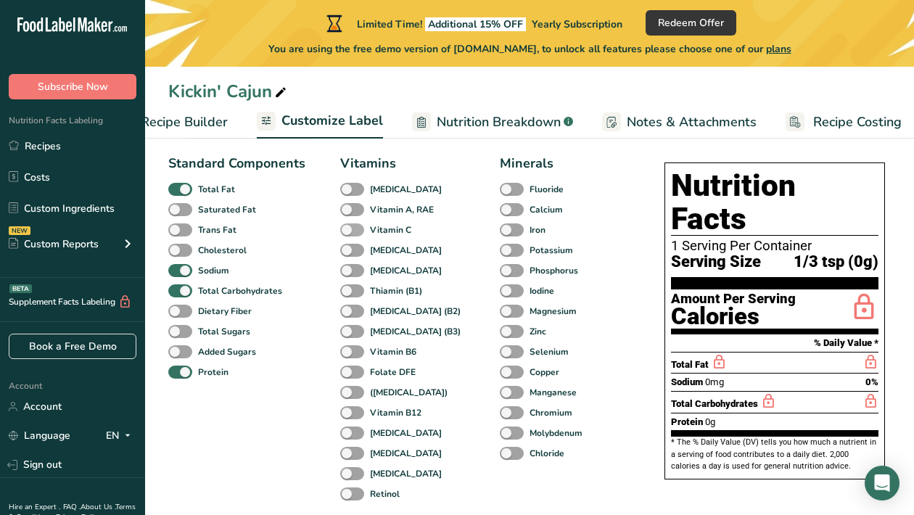
scroll to position [87, 0]
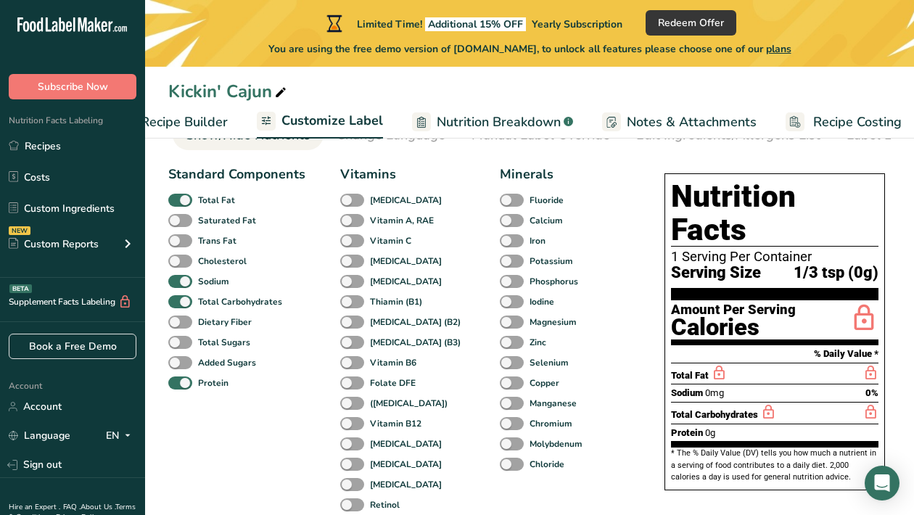
click at [475, 121] on span "Nutrition Breakdown" at bounding box center [499, 122] width 124 height 20
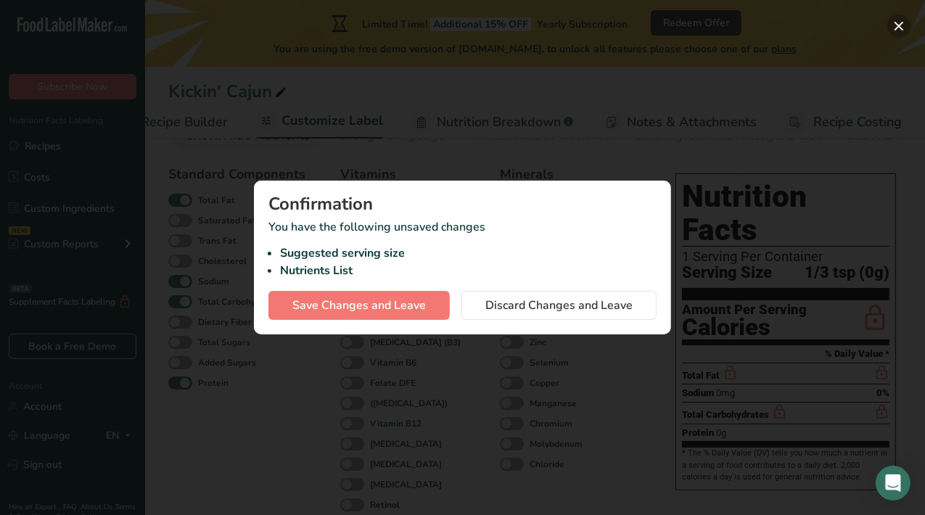
click at [906, 25] on button "button" at bounding box center [898, 26] width 23 height 23
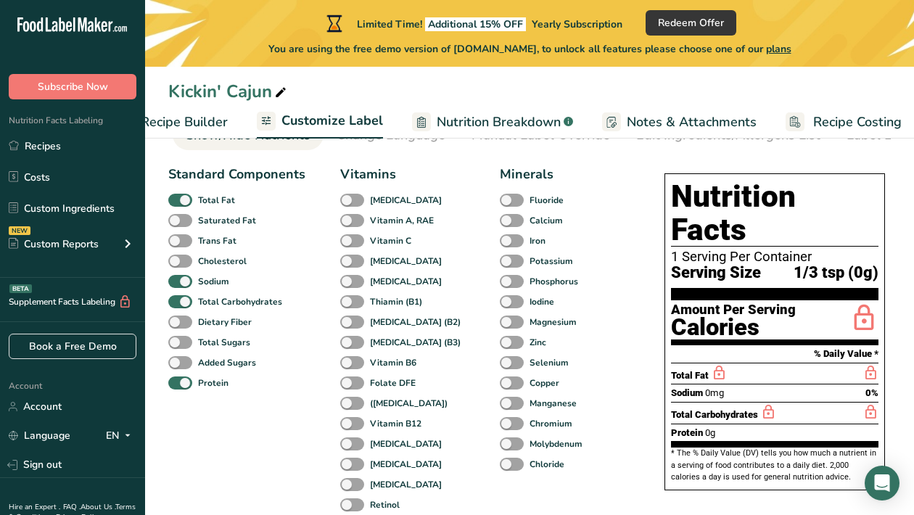
click at [231, 126] on ul "Recipe Setup Recipe Builder Customize Label Nutrition Breakdown .a-a{fill:#3473…" at bounding box center [442, 121] width 977 height 34
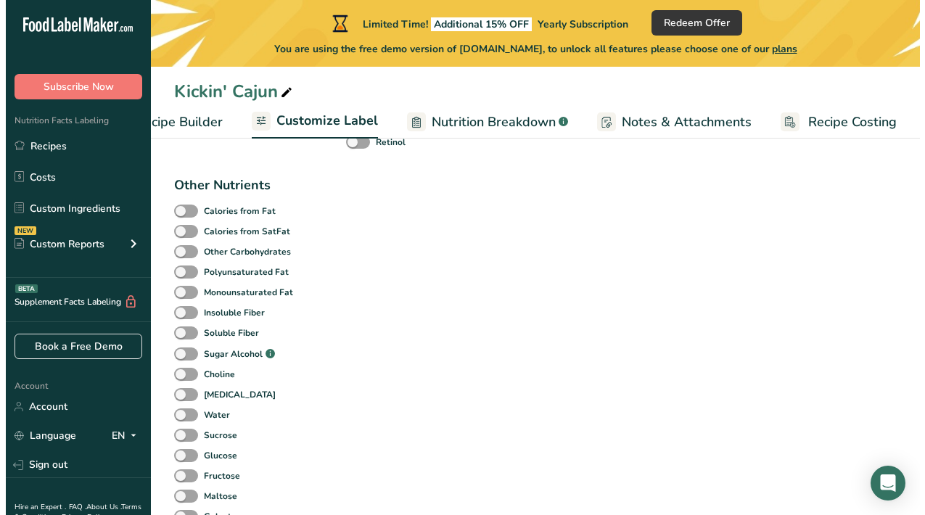
scroll to position [451, 0]
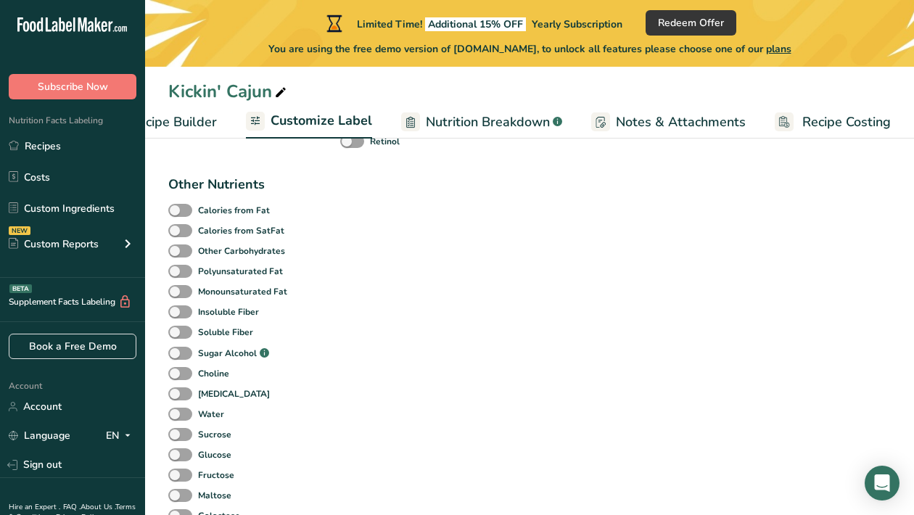
click at [467, 129] on span "Nutrition Breakdown" at bounding box center [488, 122] width 124 height 20
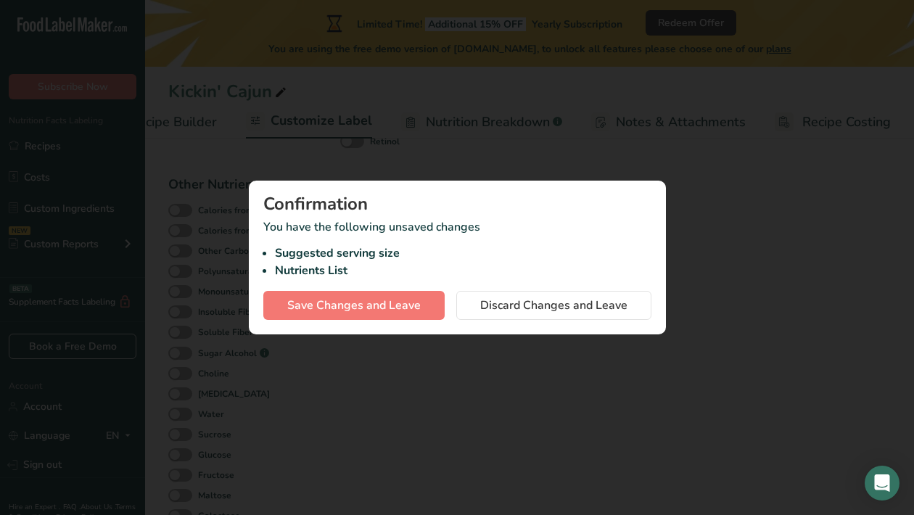
scroll to position [0, 191]
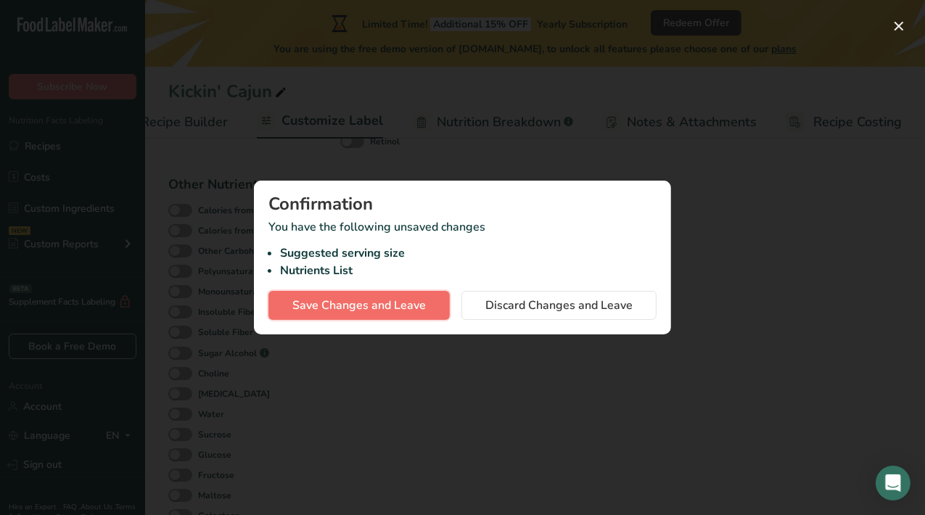
click at [396, 301] on span "Save Changes and Leave" at bounding box center [359, 305] width 134 height 17
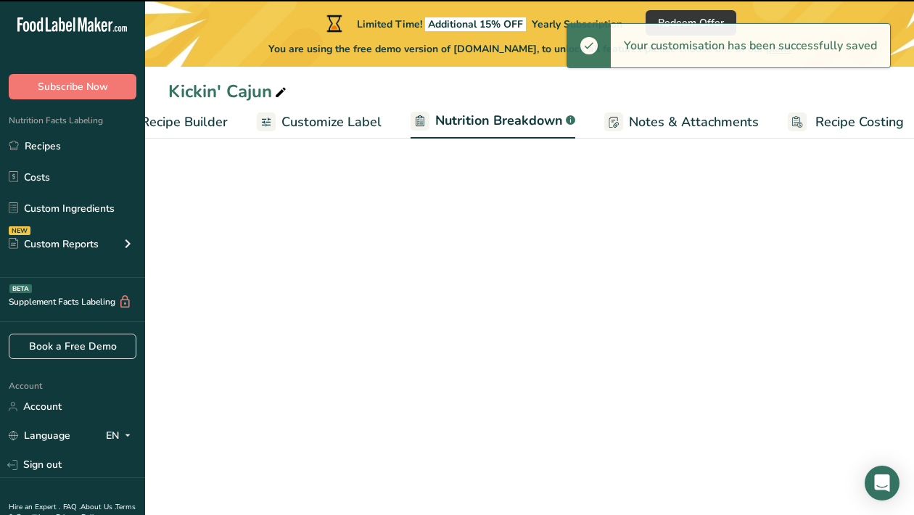
select select "Calories"
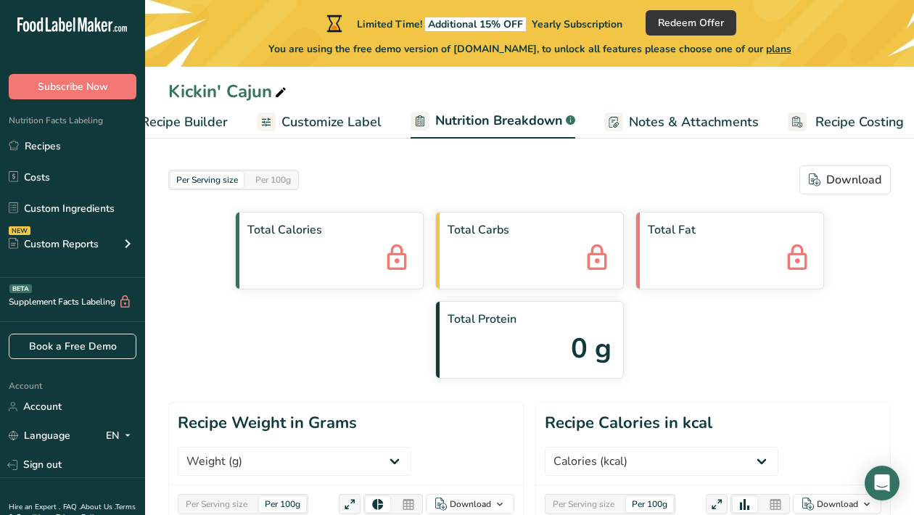
click at [268, 254] on div "Total Calories" at bounding box center [329, 251] width 189 height 78
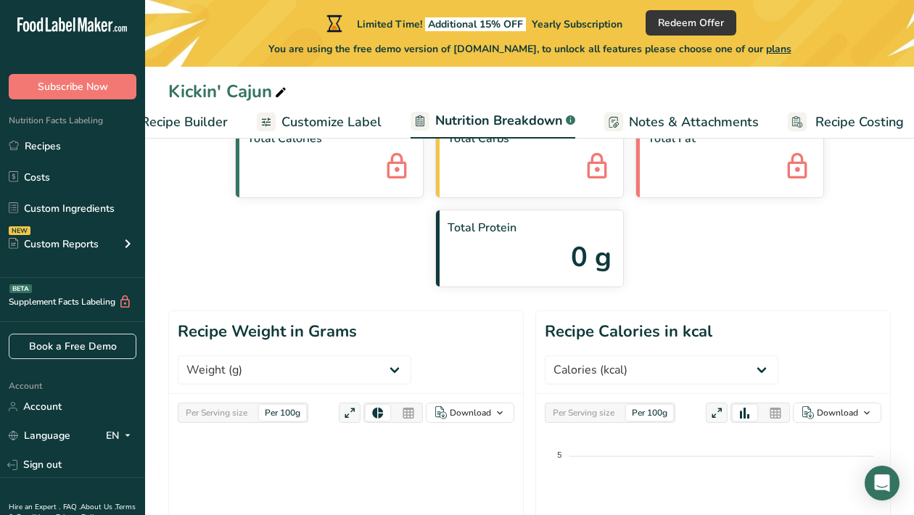
scroll to position [94, 0]
